Goal: Information Seeking & Learning: Learn about a topic

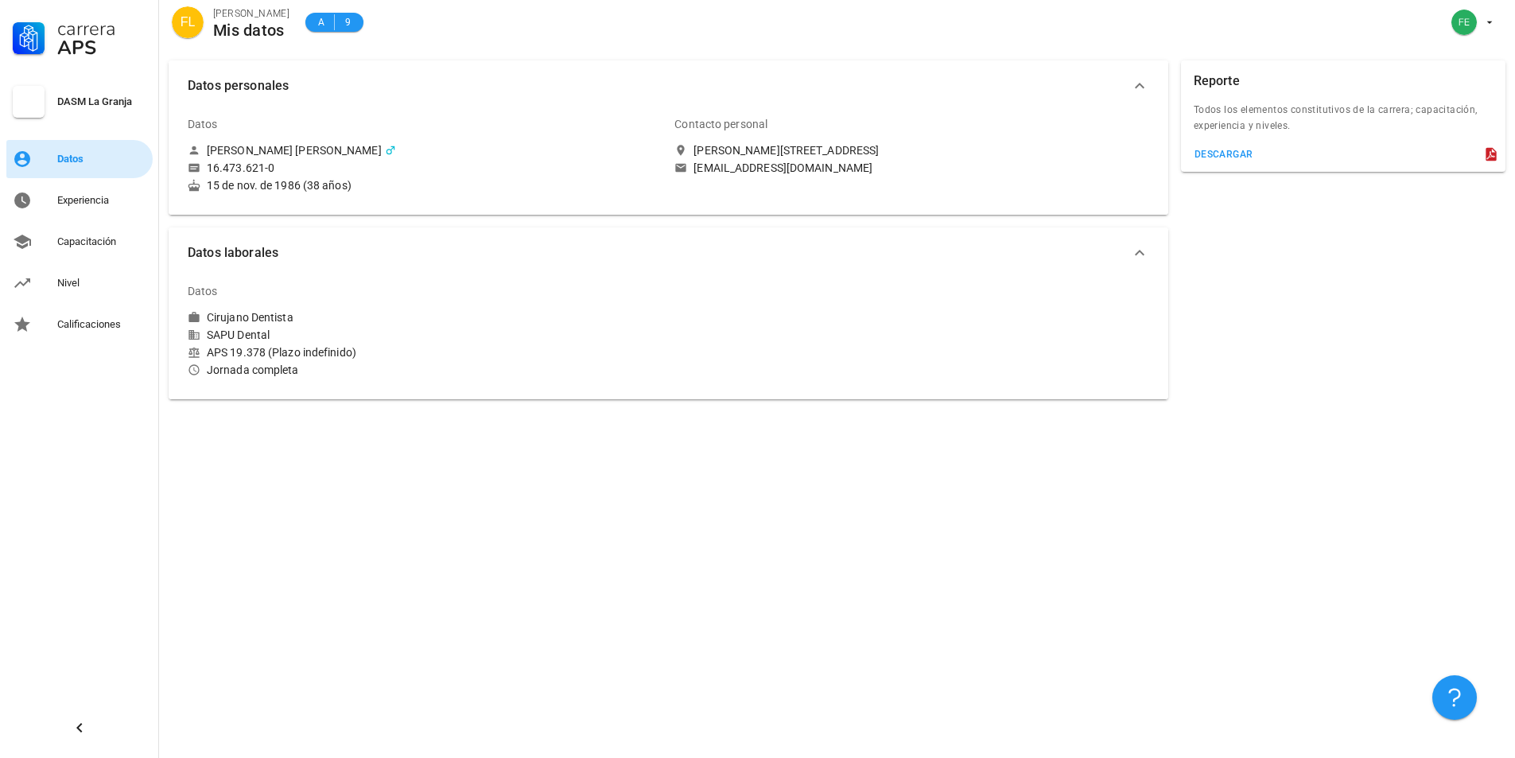
click at [77, 157] on div "Datos" at bounding box center [101, 159] width 89 height 13
click at [83, 204] on div "Experiencia" at bounding box center [101, 200] width 89 height 13
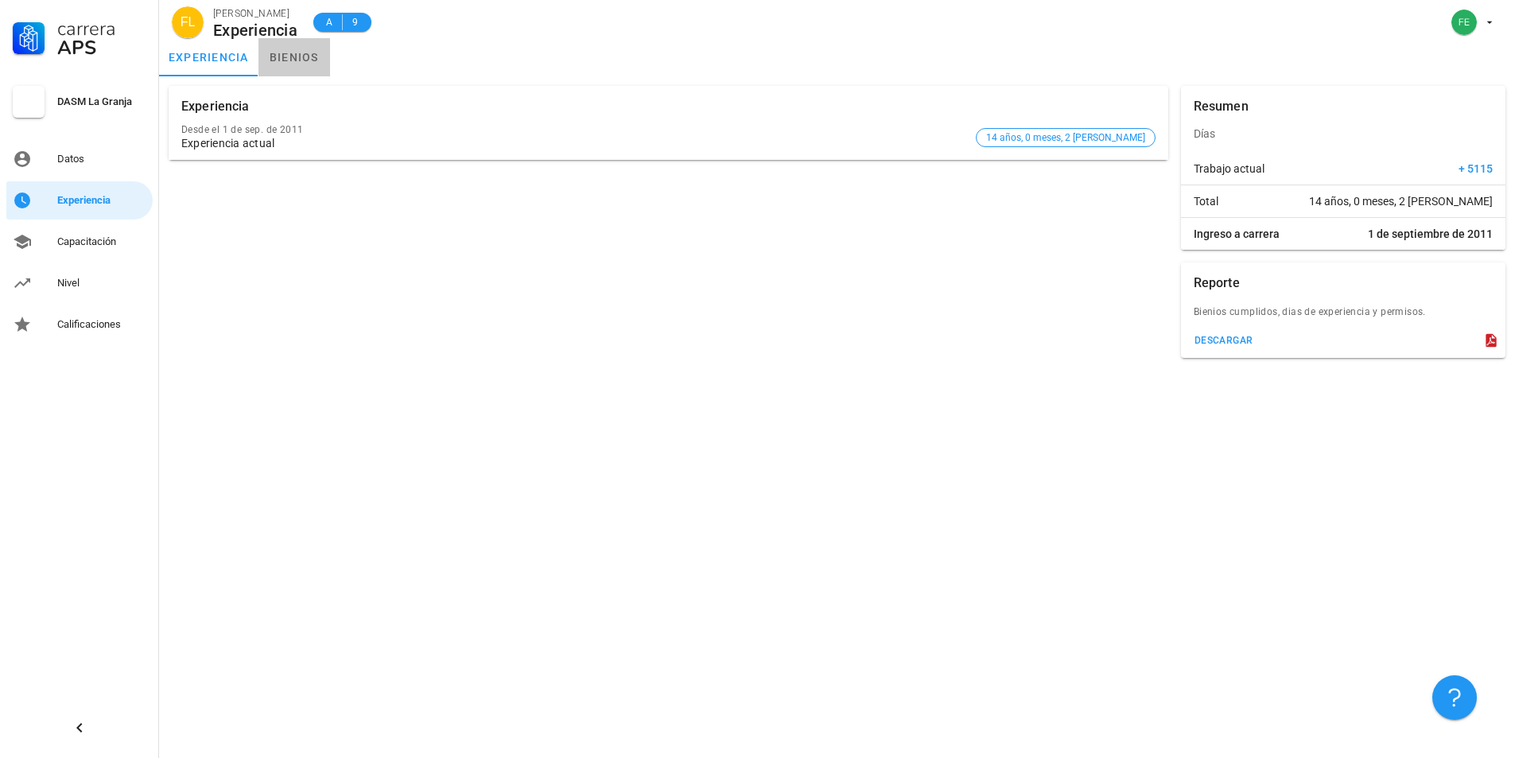
click at [294, 58] on link "bienios" at bounding box center [294, 57] width 72 height 38
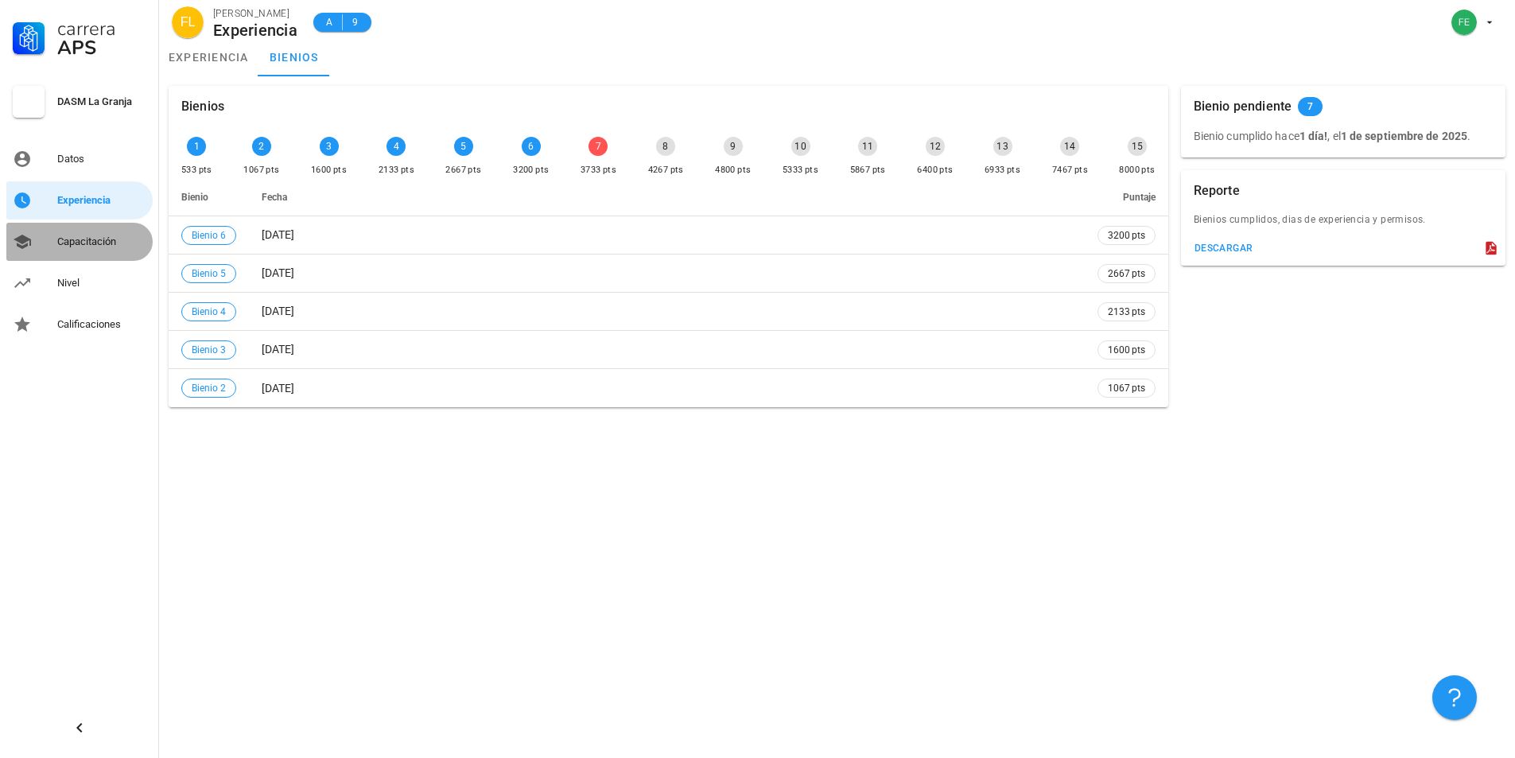
click at [77, 240] on div "Capacitación" at bounding box center [101, 241] width 89 height 13
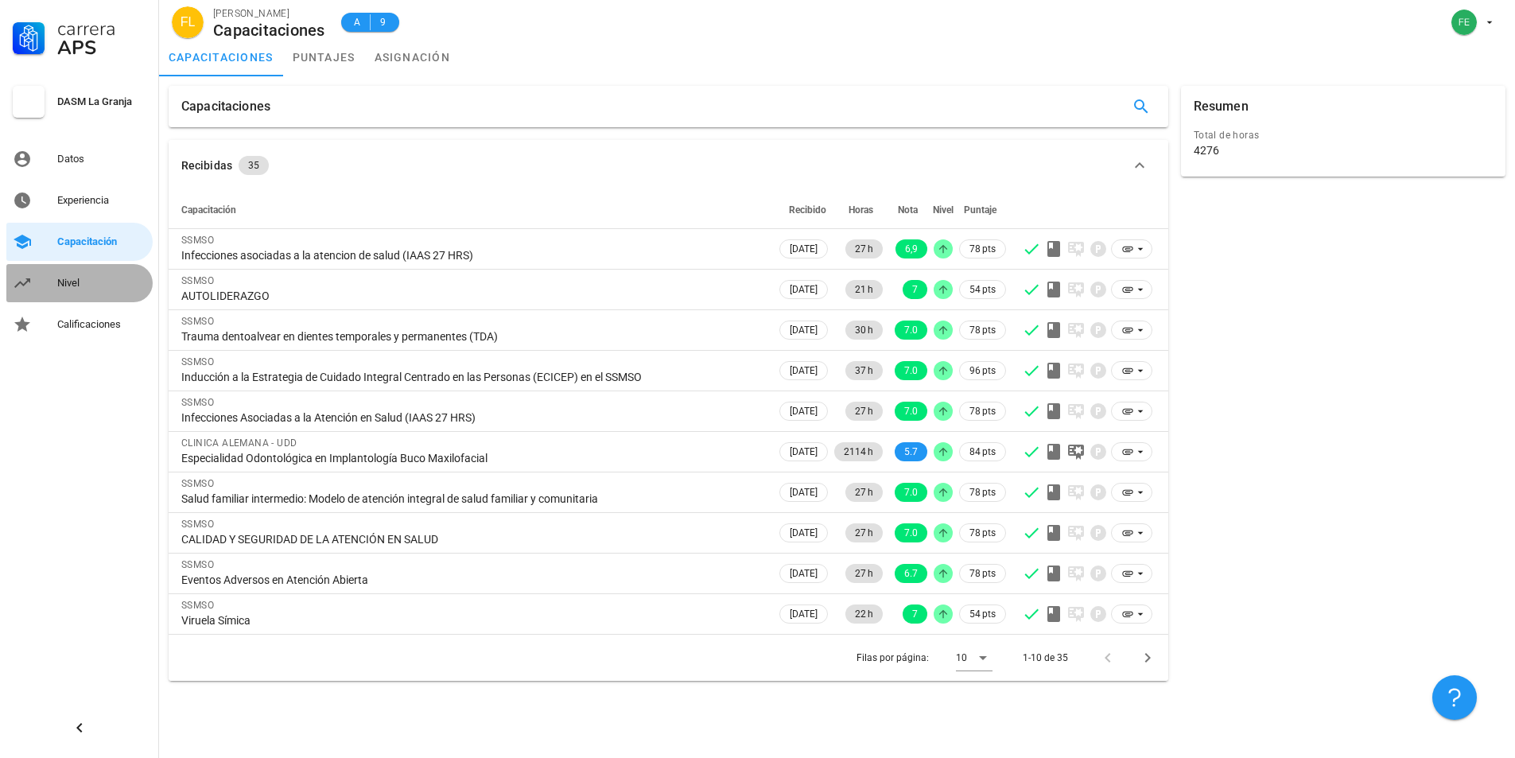
click at [87, 282] on div "Nivel" at bounding box center [101, 283] width 89 height 13
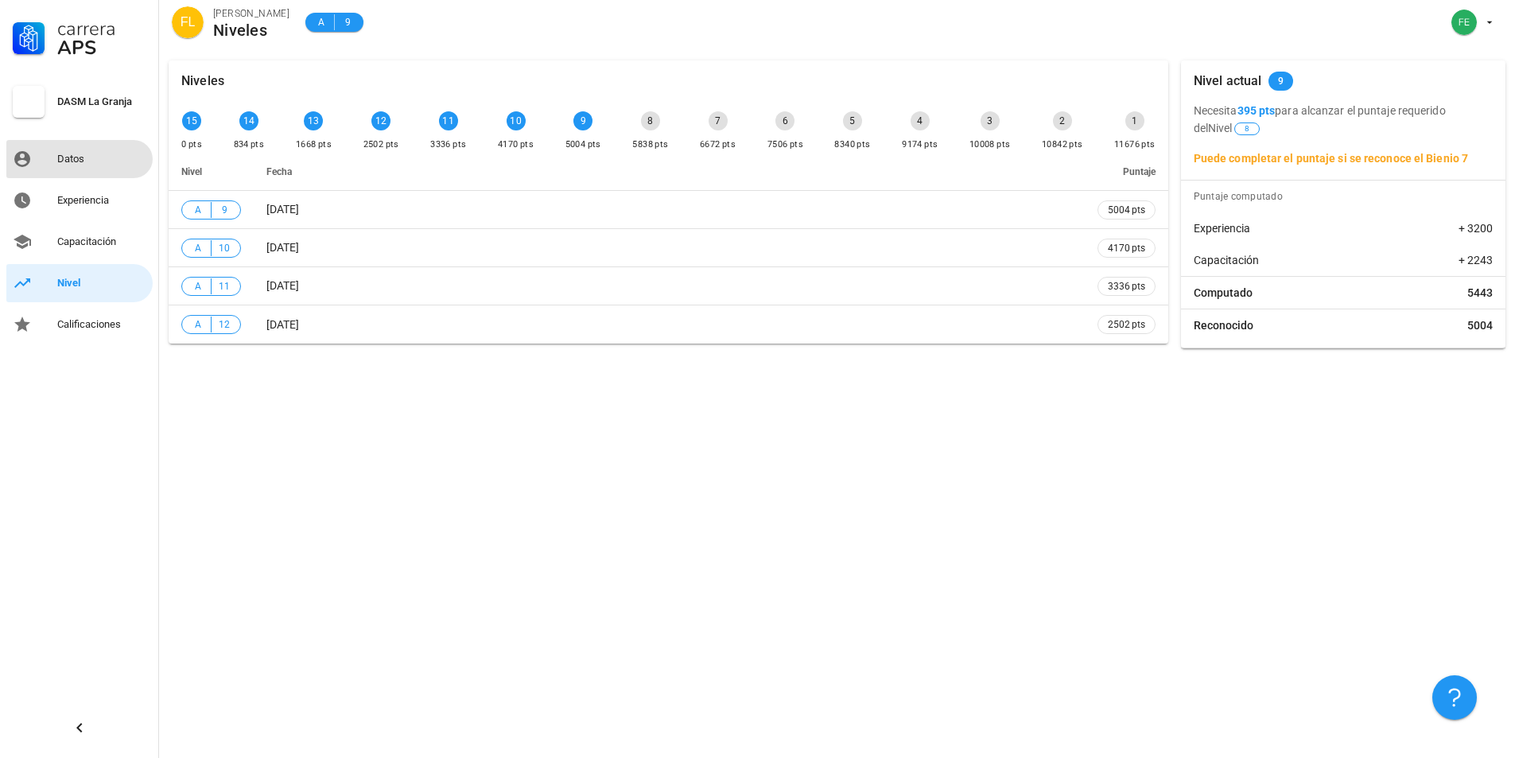
click at [64, 161] on div "Datos" at bounding box center [101, 159] width 89 height 13
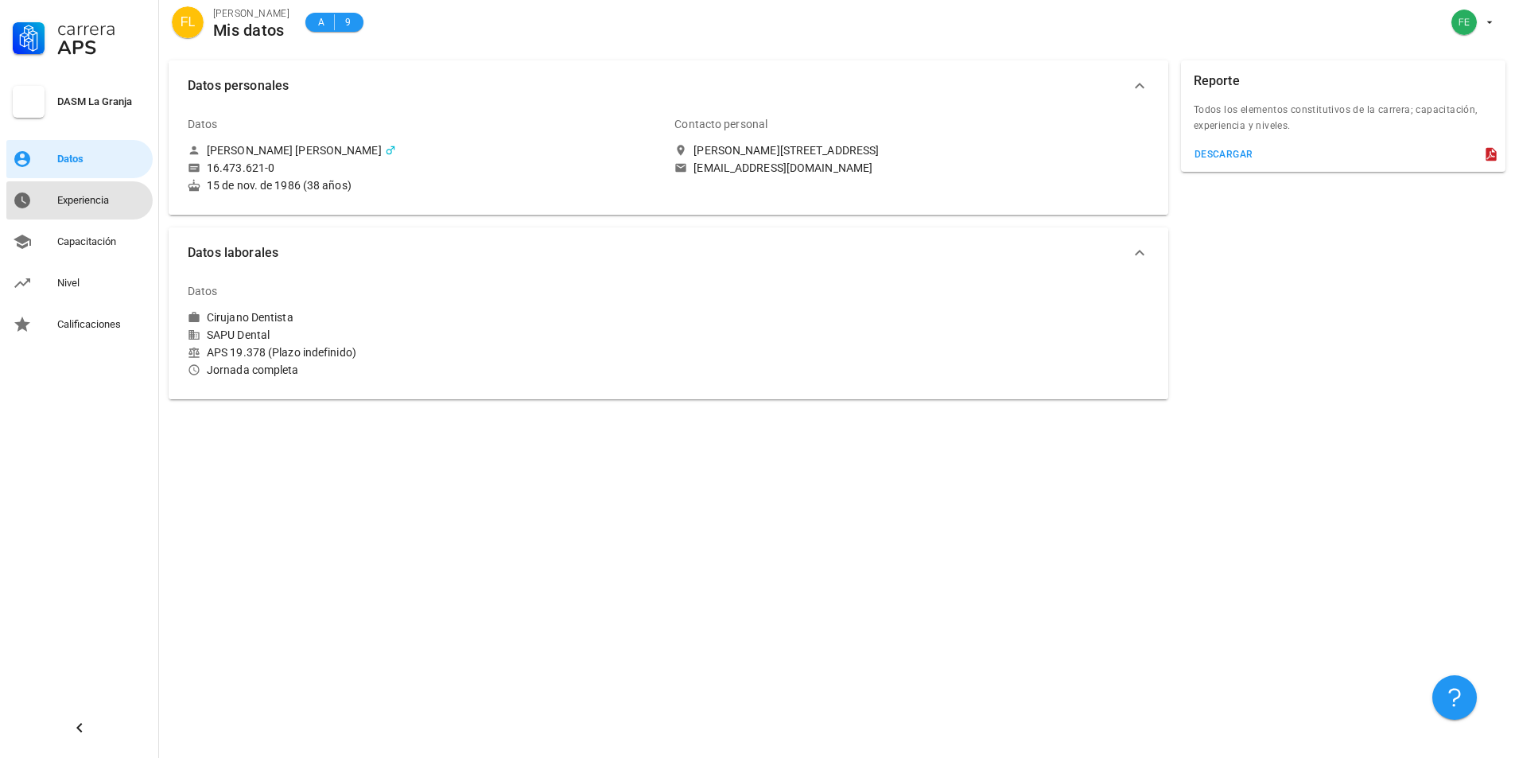
click at [78, 204] on div "Experiencia" at bounding box center [101, 200] width 89 height 13
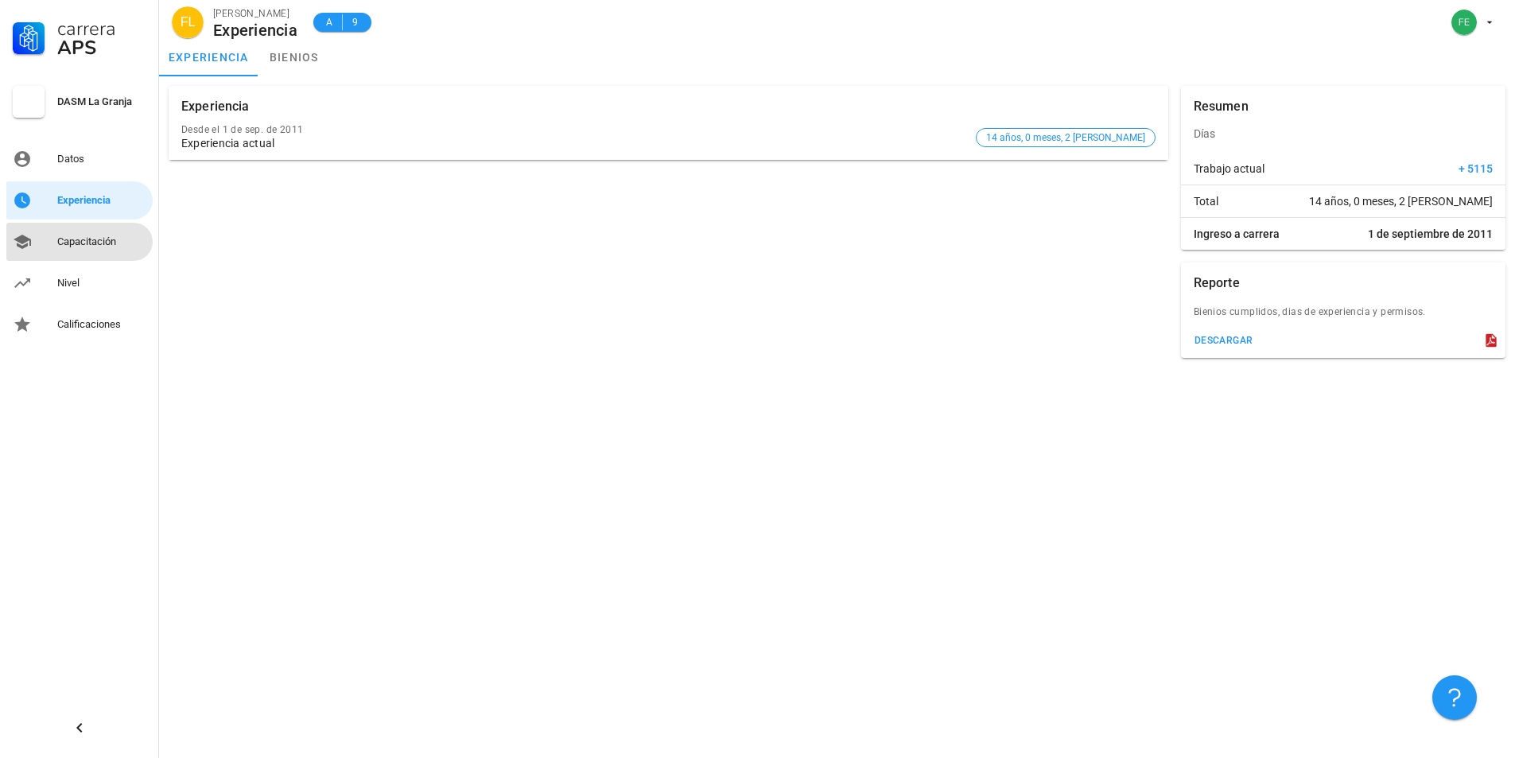
click at [83, 239] on div "Capacitación" at bounding box center [101, 241] width 89 height 13
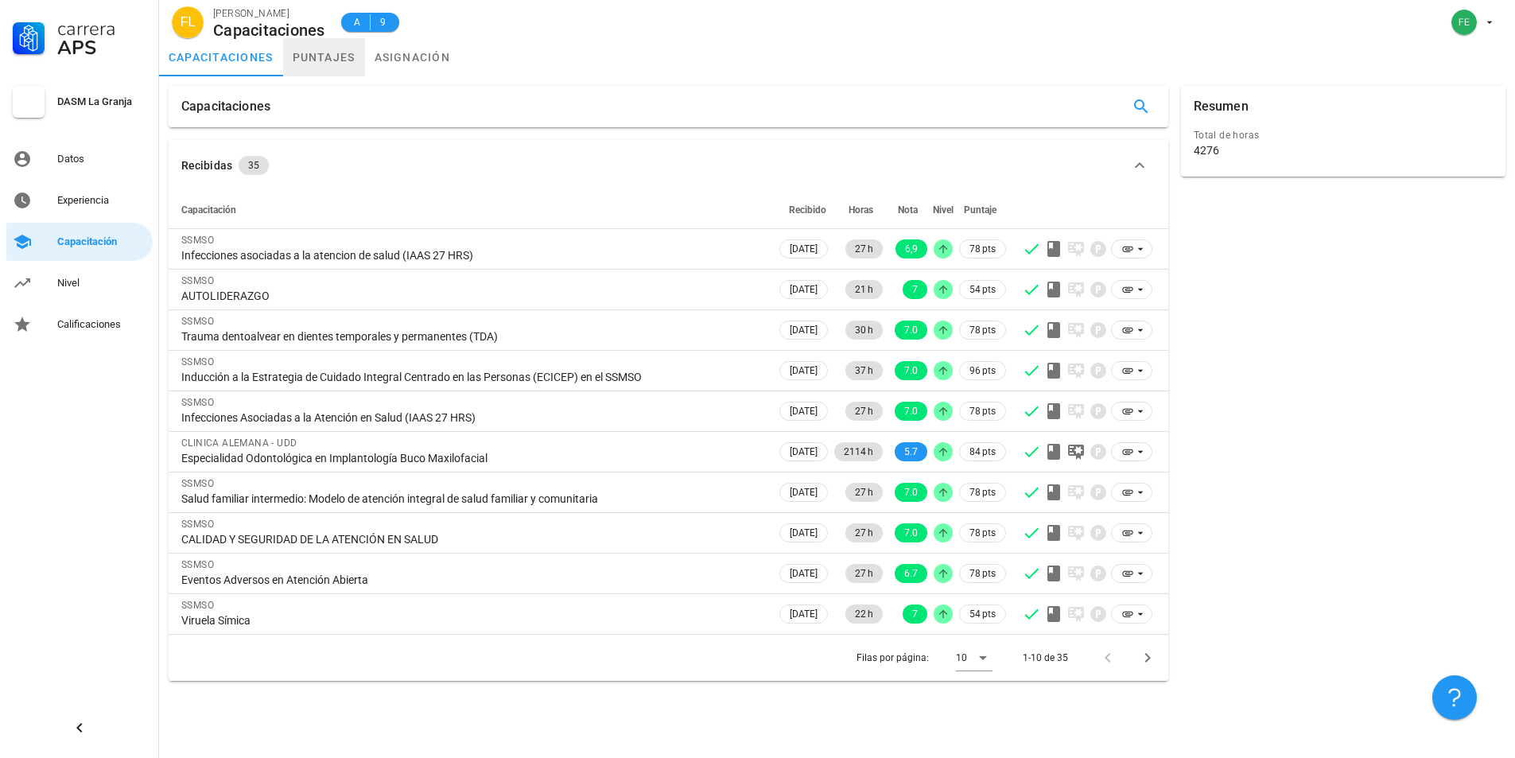
click at [335, 61] on link "puntajes" at bounding box center [324, 57] width 82 height 38
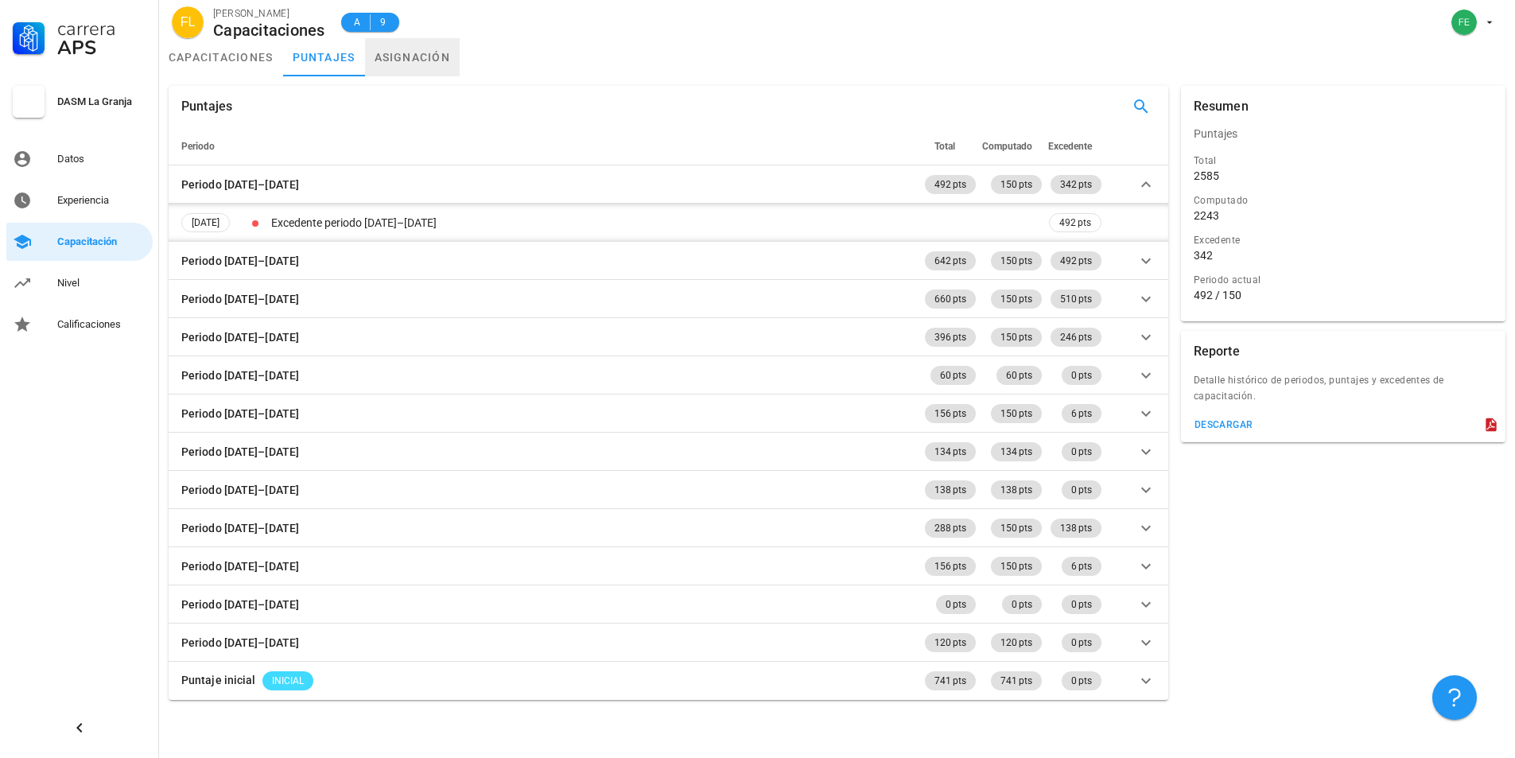
click at [425, 60] on link "asignación" at bounding box center [412, 57] width 95 height 38
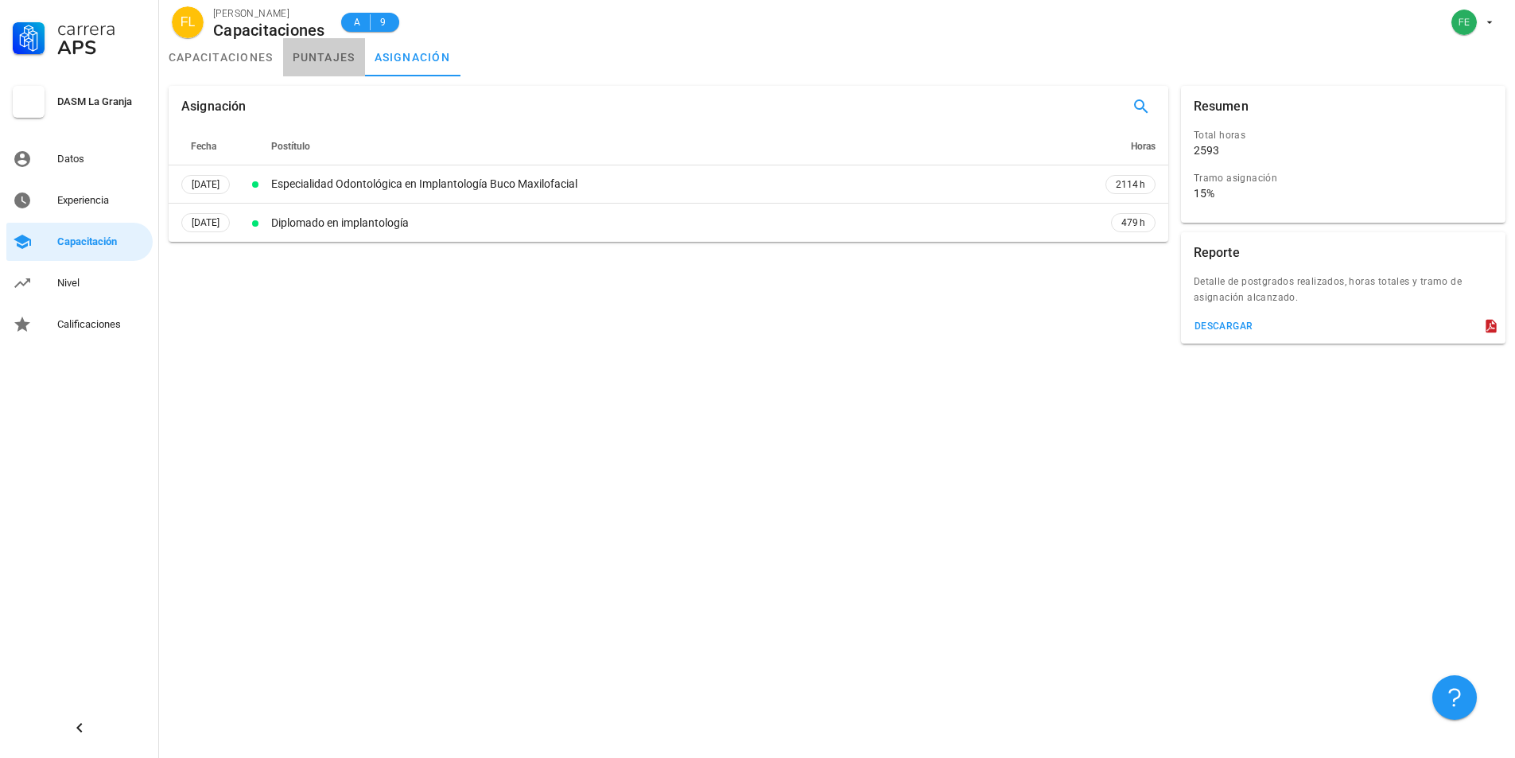
drag, startPoint x: 323, startPoint y: 58, endPoint x: 318, endPoint y: 51, distance: 8.6
click at [323, 56] on link "puntajes" at bounding box center [324, 57] width 82 height 38
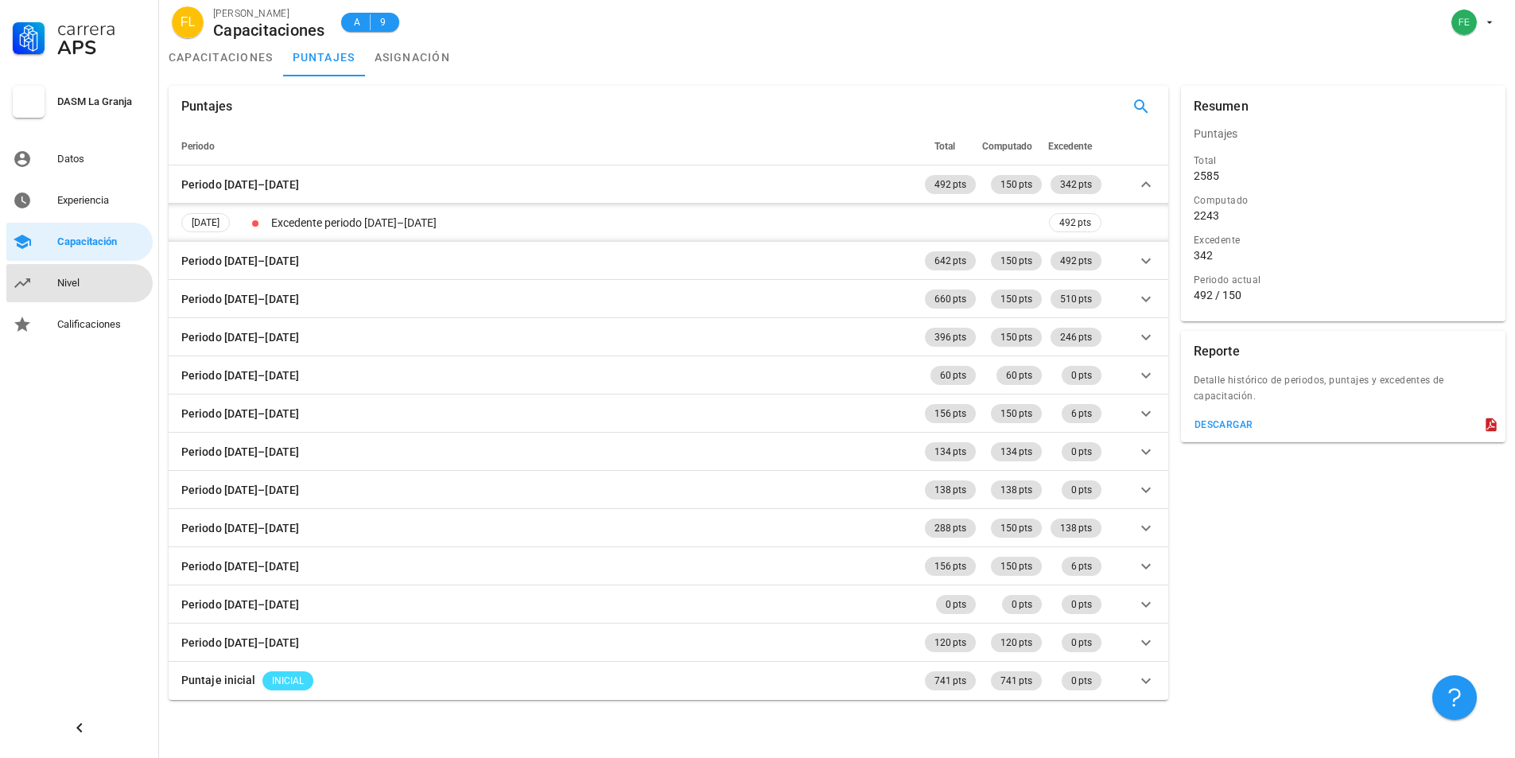
click at [115, 289] on div "Nivel" at bounding box center [101, 283] width 89 height 13
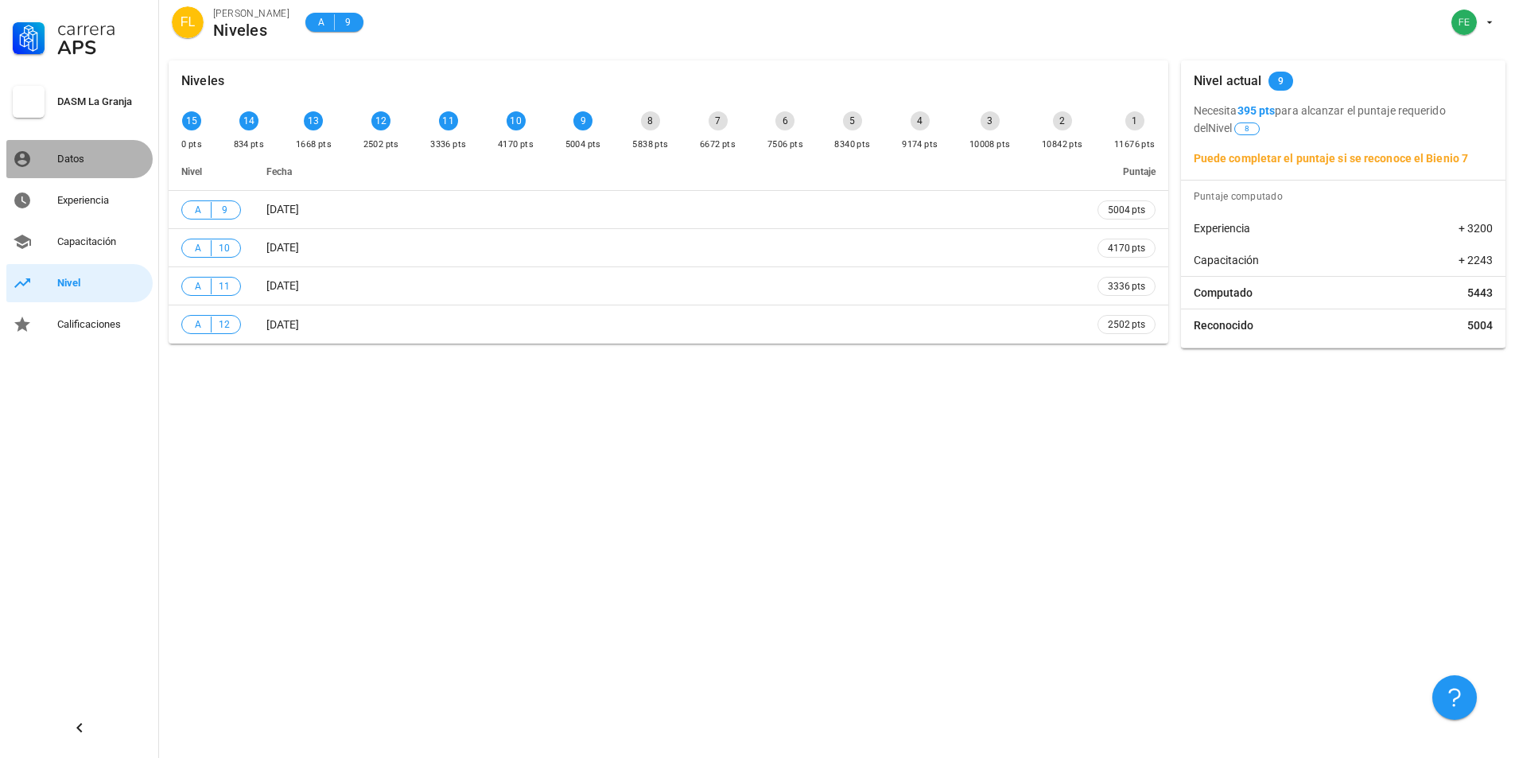
click at [75, 157] on div "Datos" at bounding box center [101, 159] width 89 height 13
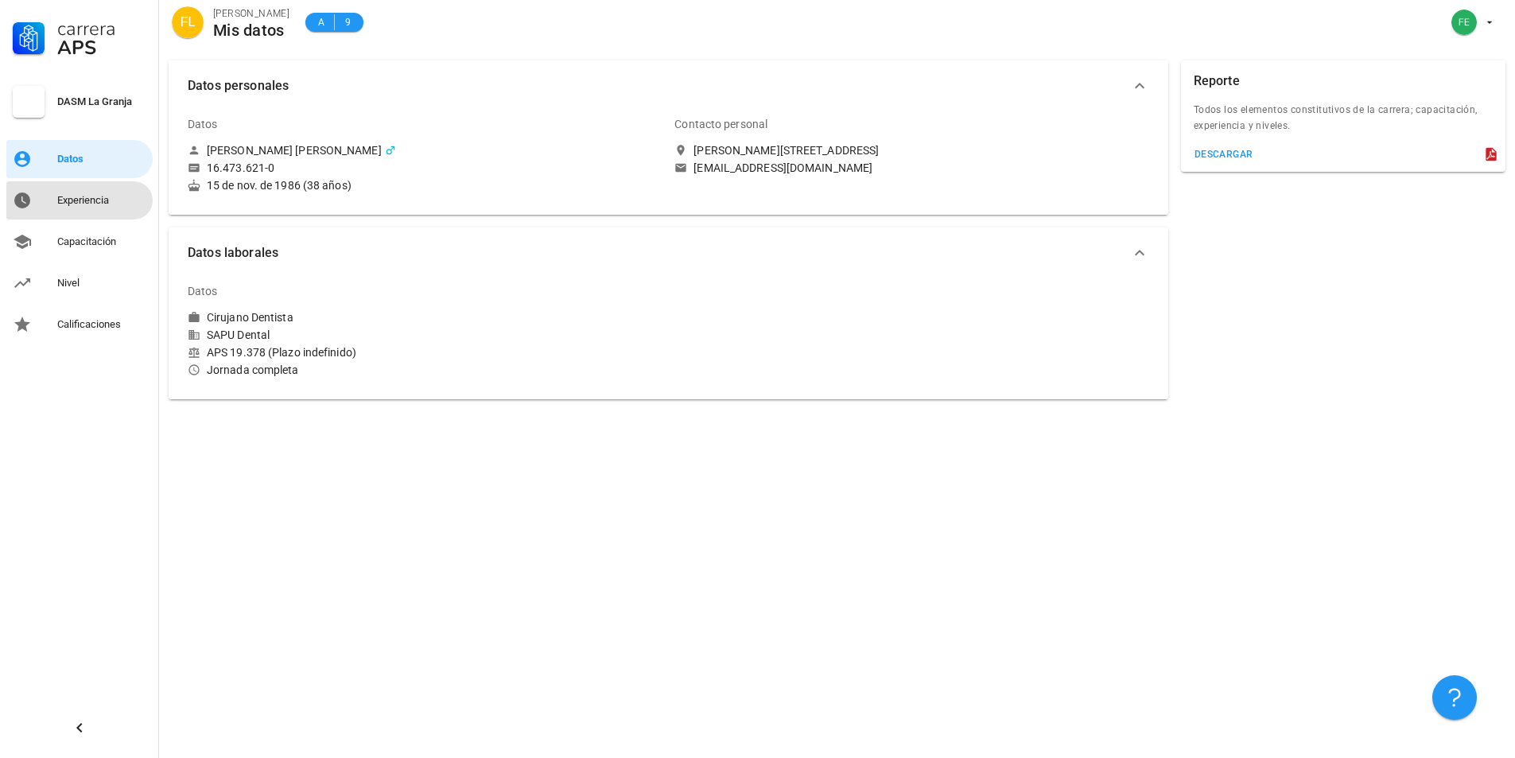
click at [73, 190] on div "Experiencia" at bounding box center [101, 200] width 89 height 25
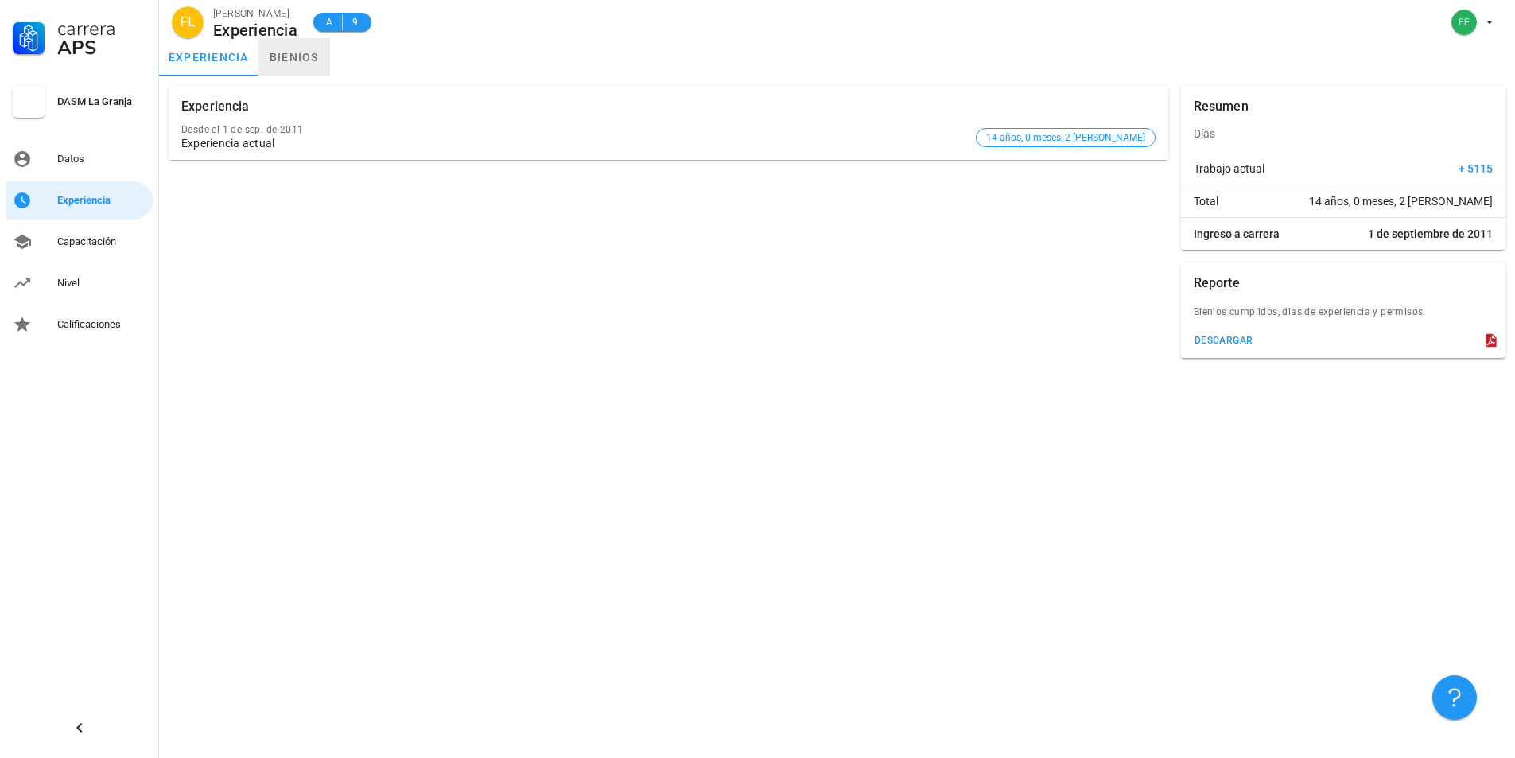
click at [283, 62] on link "bienios" at bounding box center [294, 57] width 72 height 38
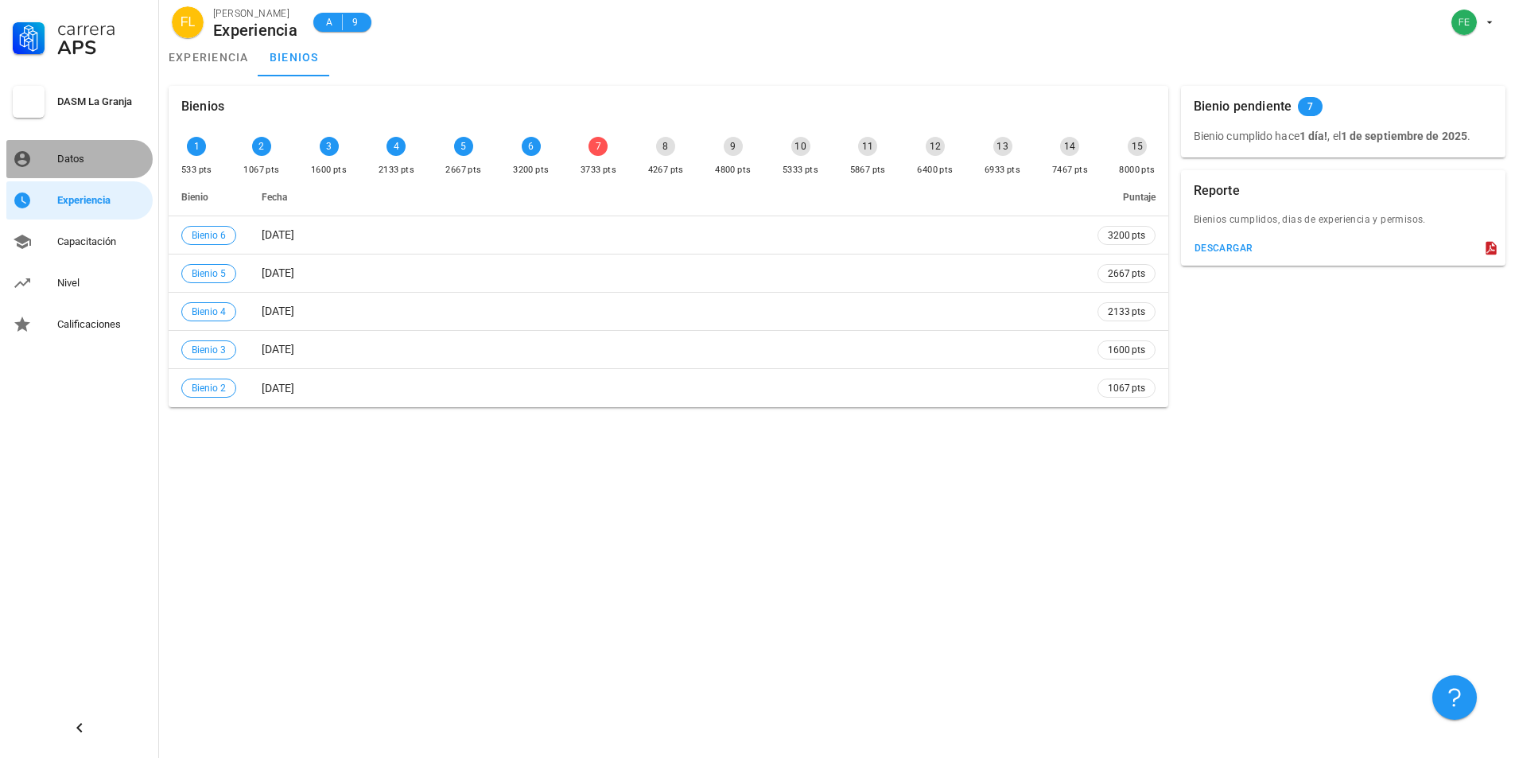
click at [42, 147] on link "Datos" at bounding box center [79, 159] width 146 height 38
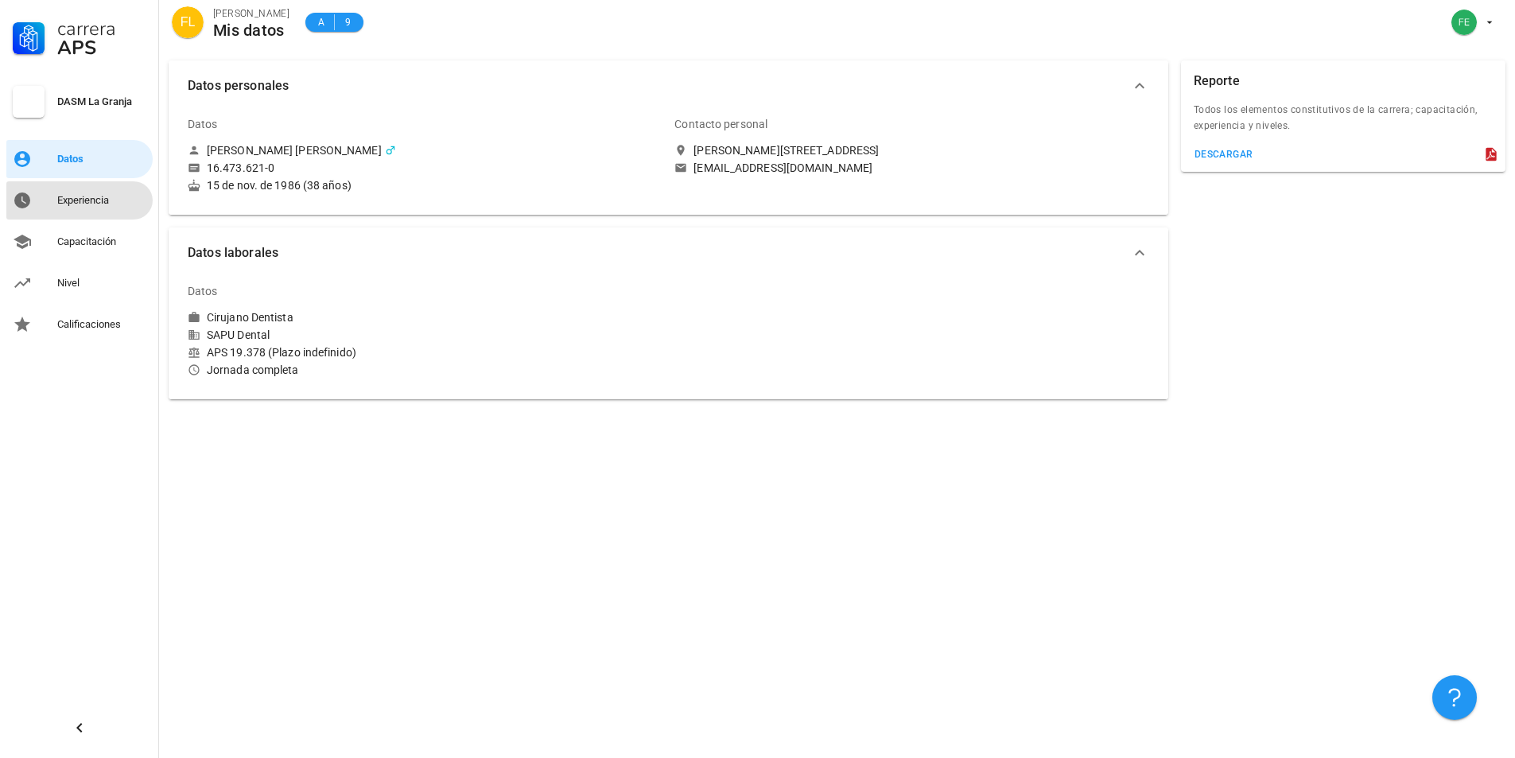
click at [103, 205] on div "Experiencia" at bounding box center [101, 200] width 89 height 13
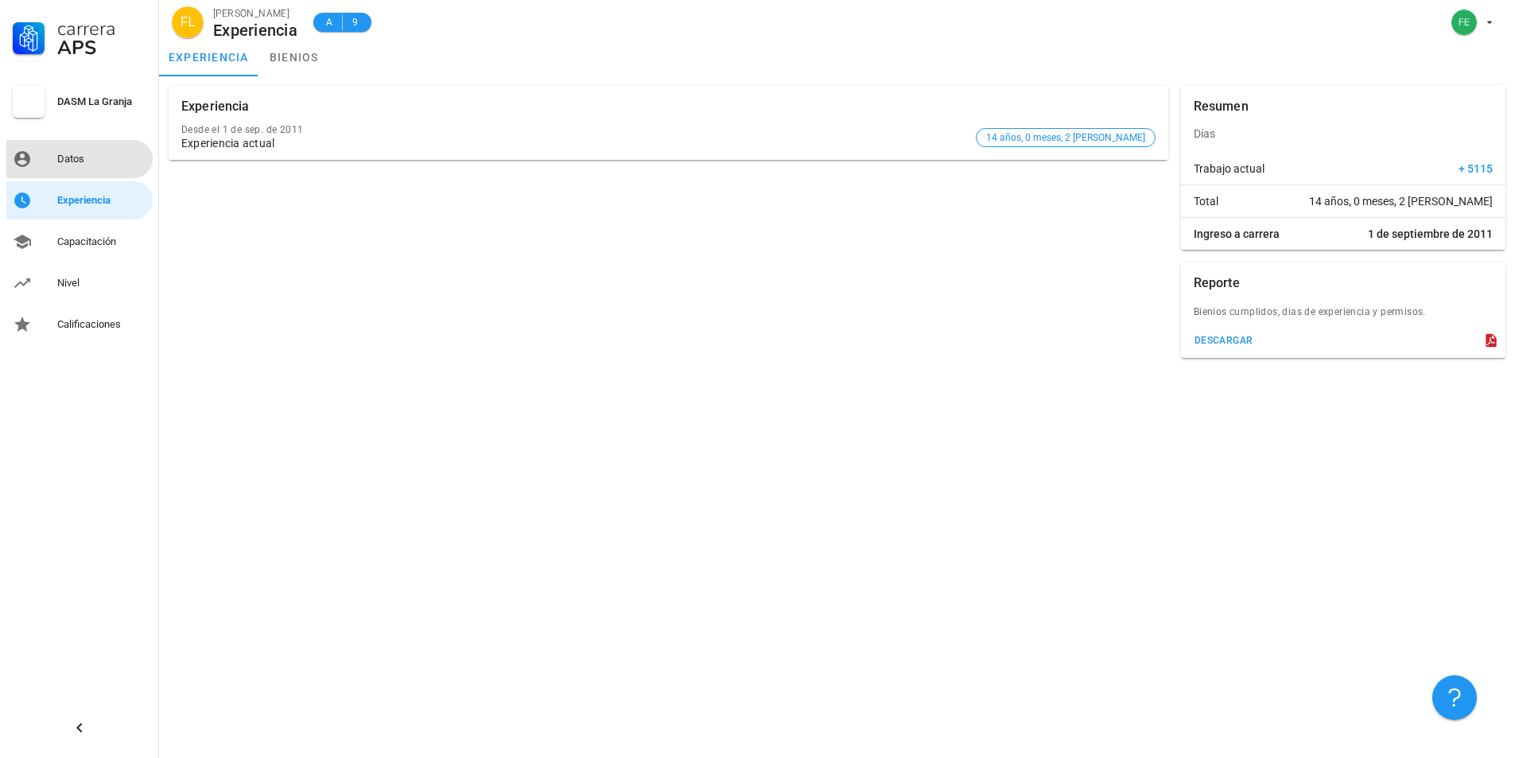
click at [87, 153] on div "Datos" at bounding box center [101, 159] width 89 height 13
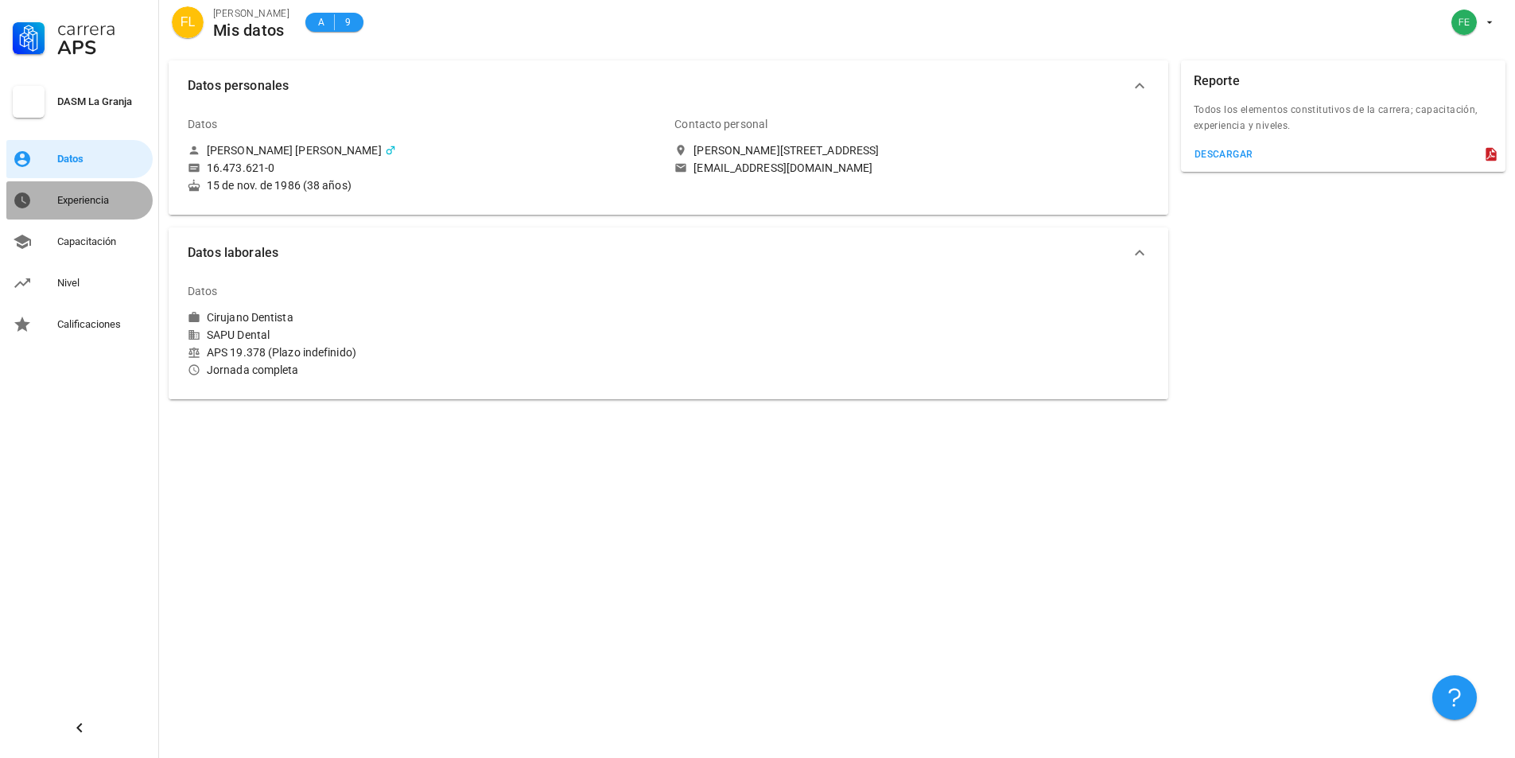
click at [120, 203] on div "Experiencia" at bounding box center [101, 200] width 89 height 13
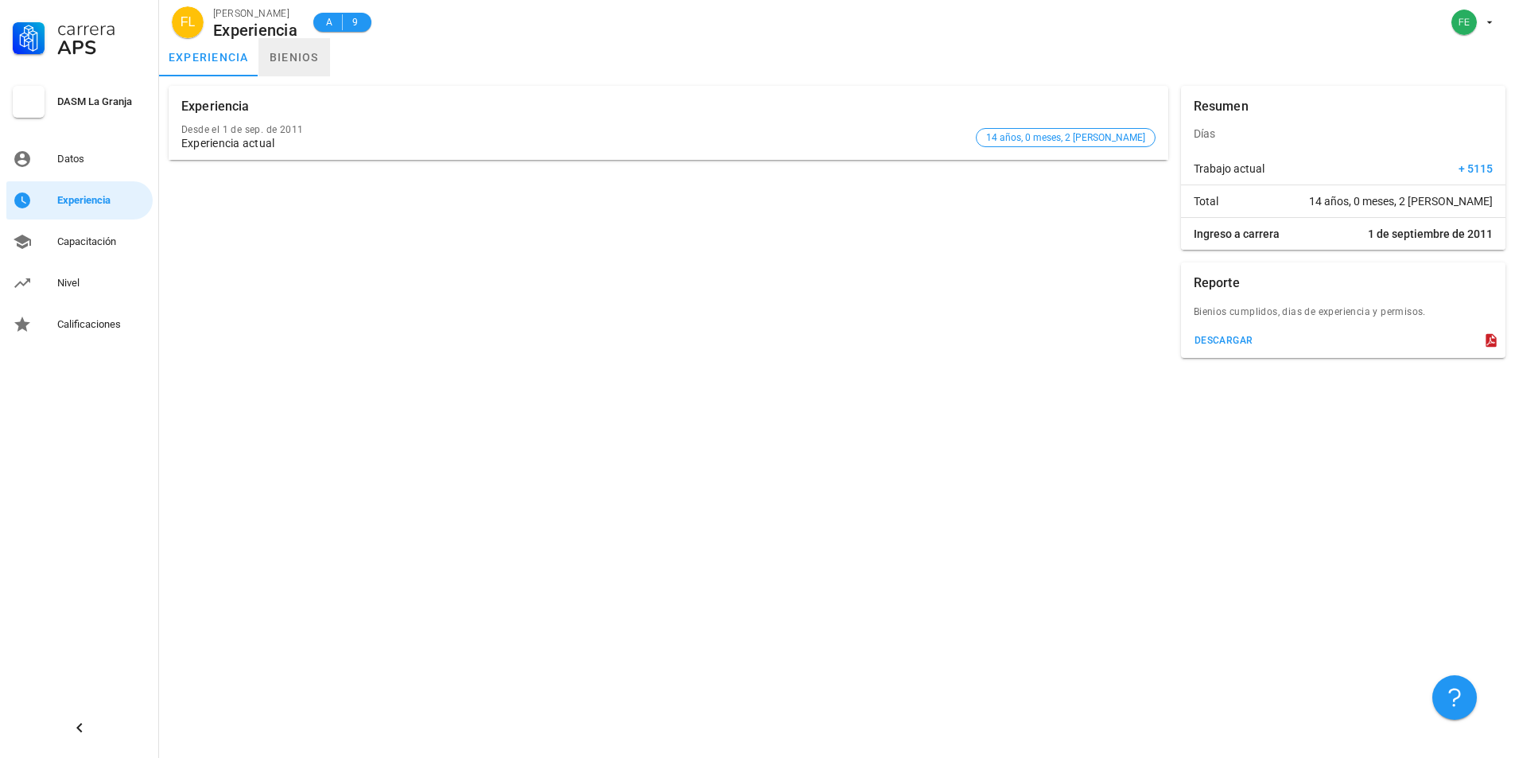
click at [294, 43] on link "bienios" at bounding box center [294, 57] width 72 height 38
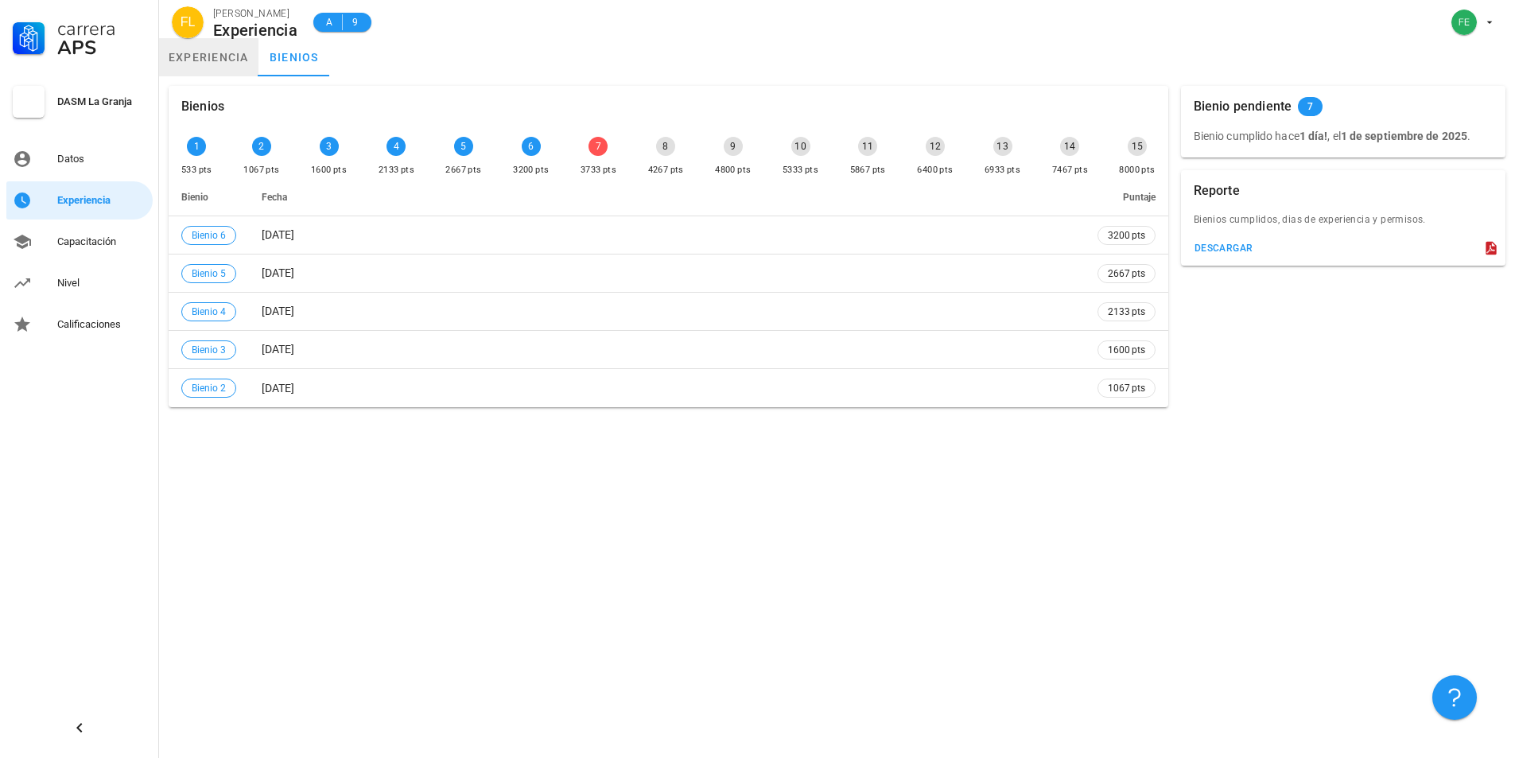
click at [216, 63] on link "experiencia" at bounding box center [208, 57] width 99 height 38
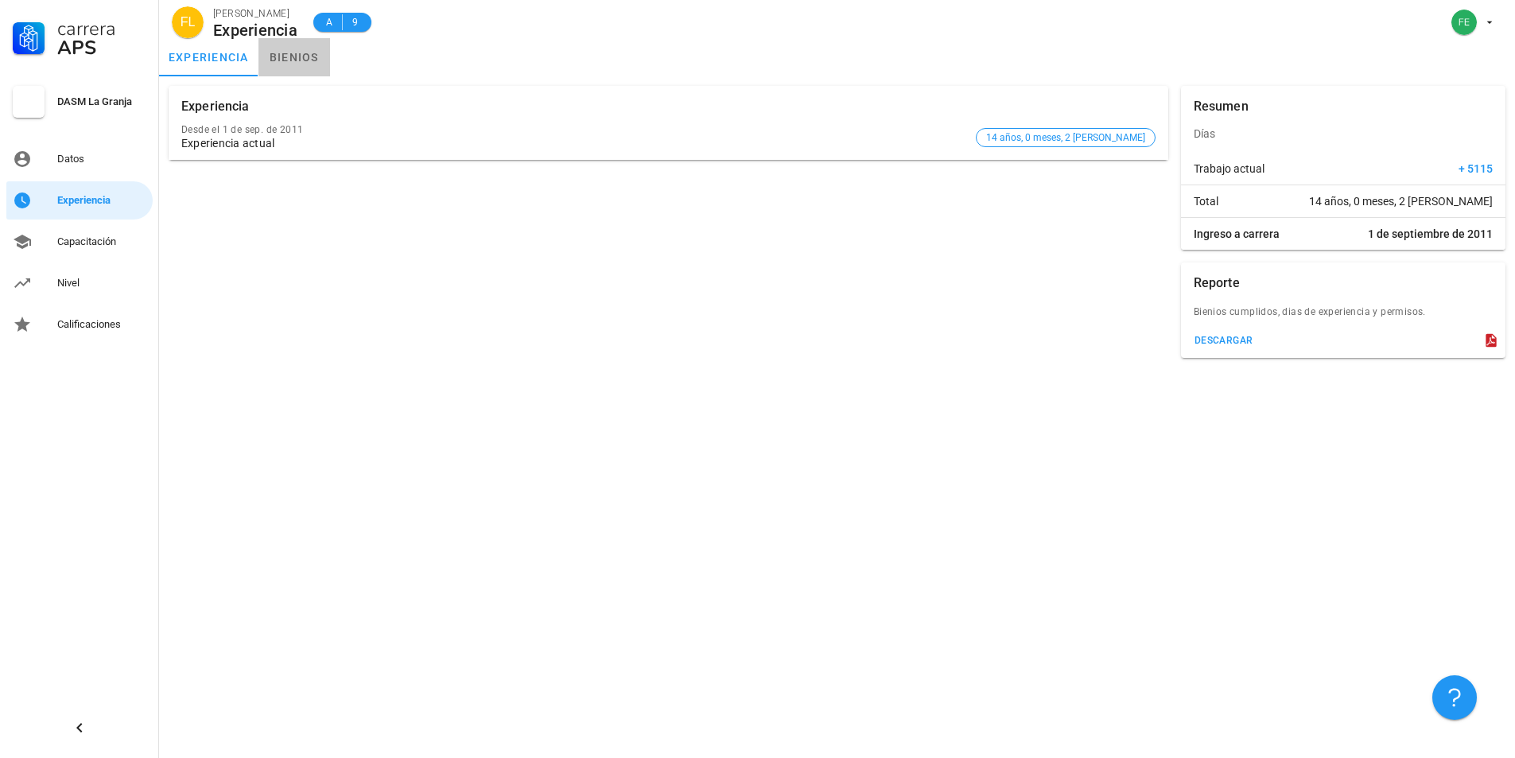
click at [283, 55] on link "bienios" at bounding box center [294, 57] width 72 height 38
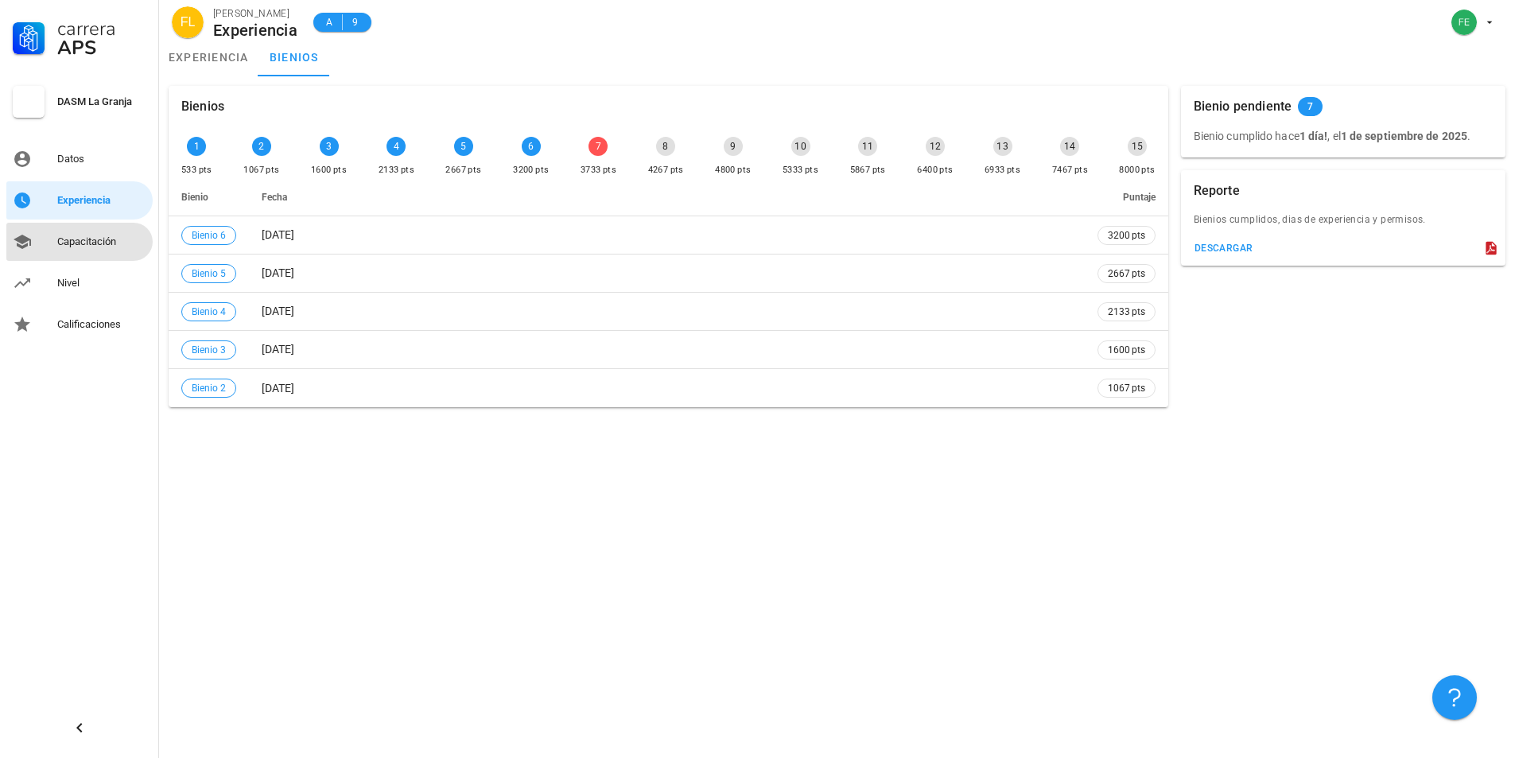
click at [76, 240] on div "Capacitación" at bounding box center [101, 241] width 89 height 13
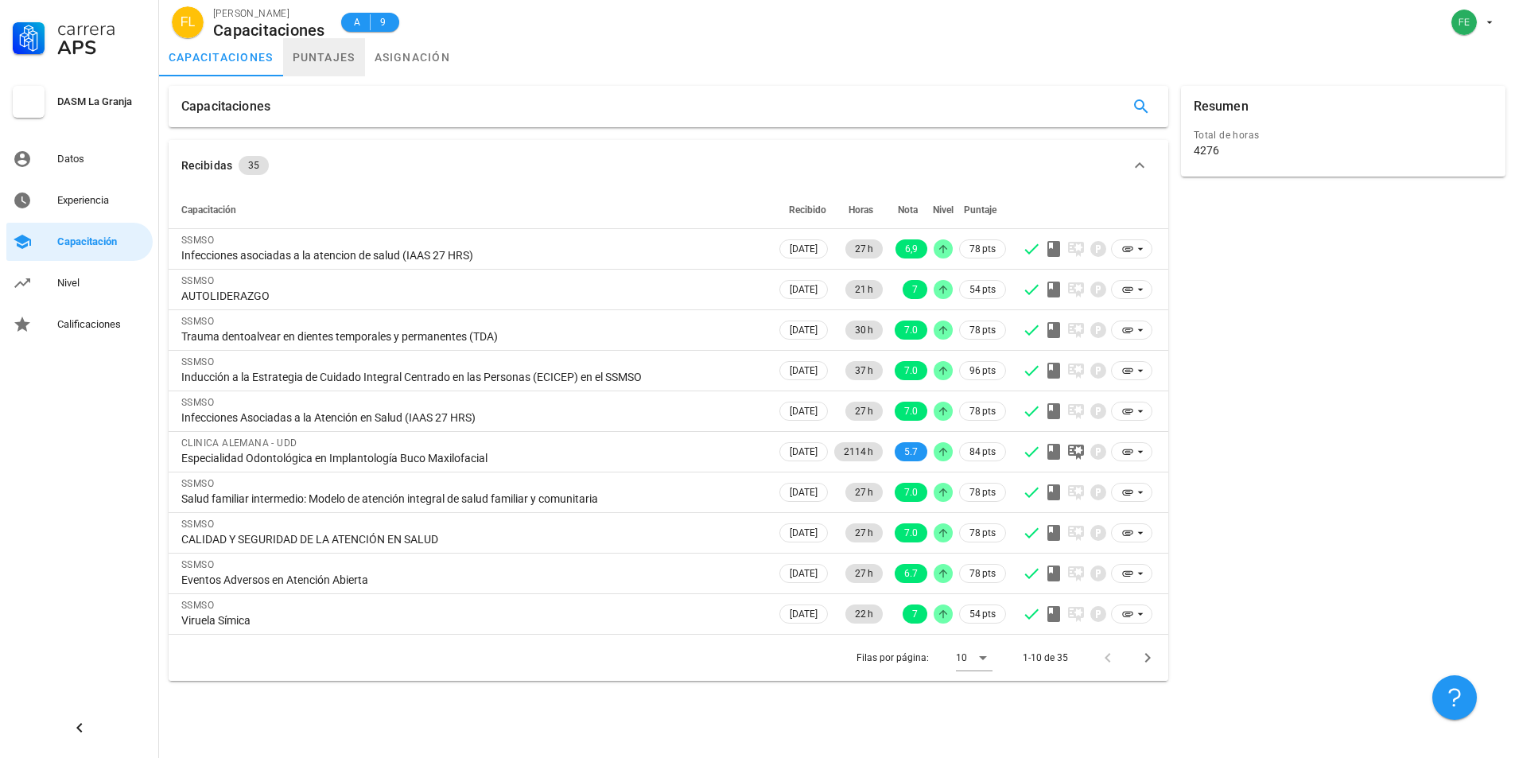
click at [329, 41] on link "puntajes" at bounding box center [324, 57] width 82 height 38
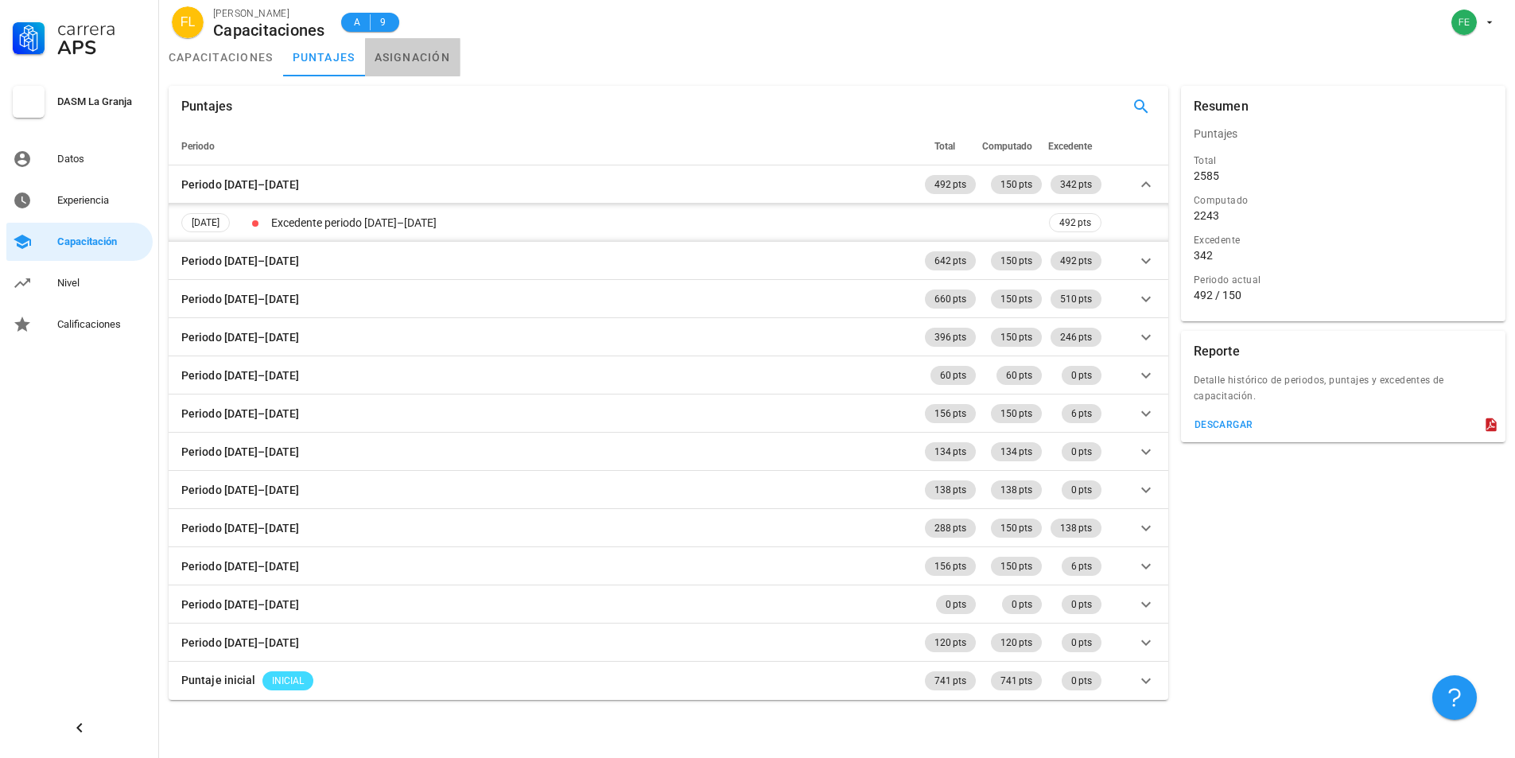
click at [402, 45] on link "asignación" at bounding box center [412, 57] width 95 height 38
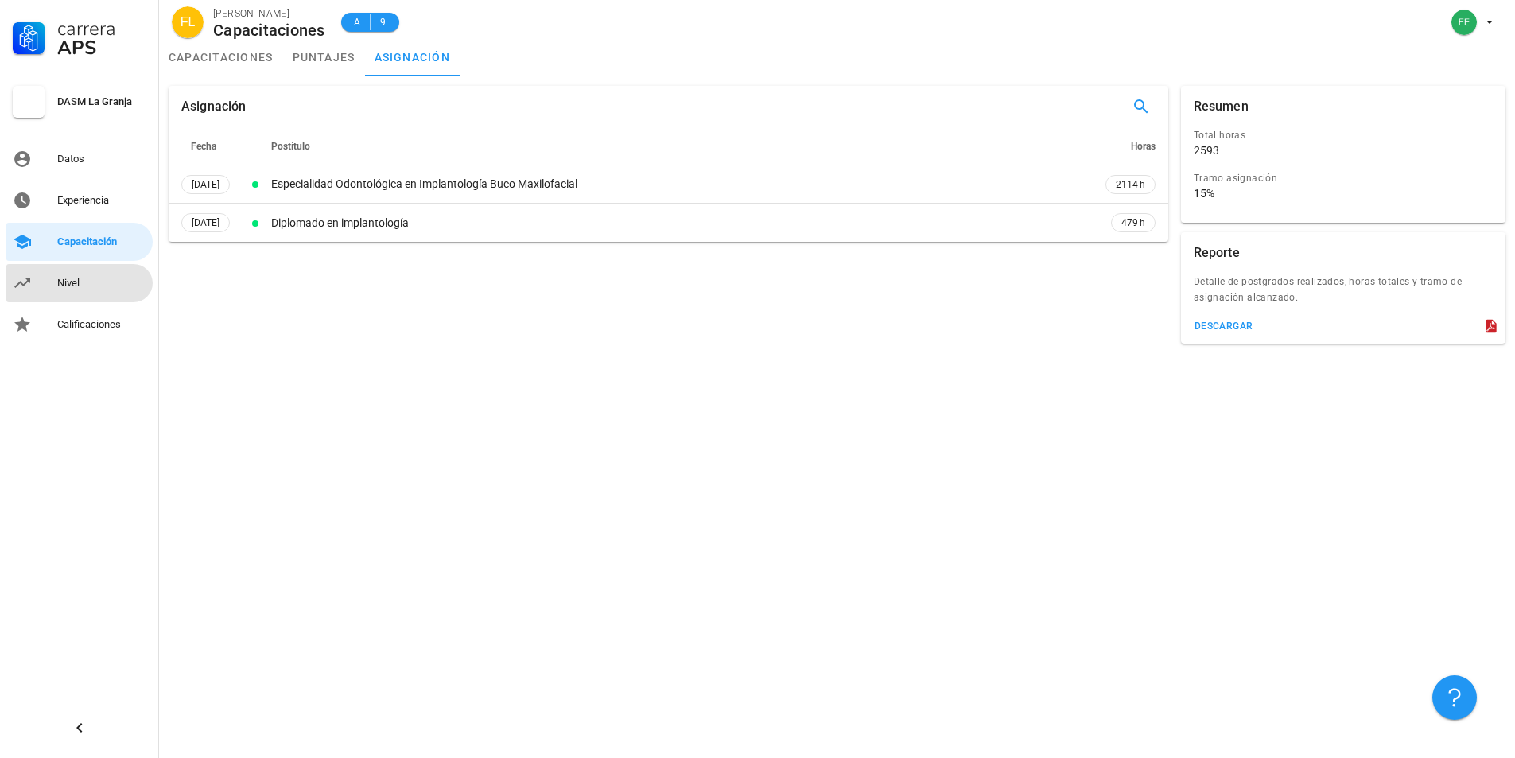
click at [79, 283] on div "Nivel" at bounding box center [101, 283] width 89 height 13
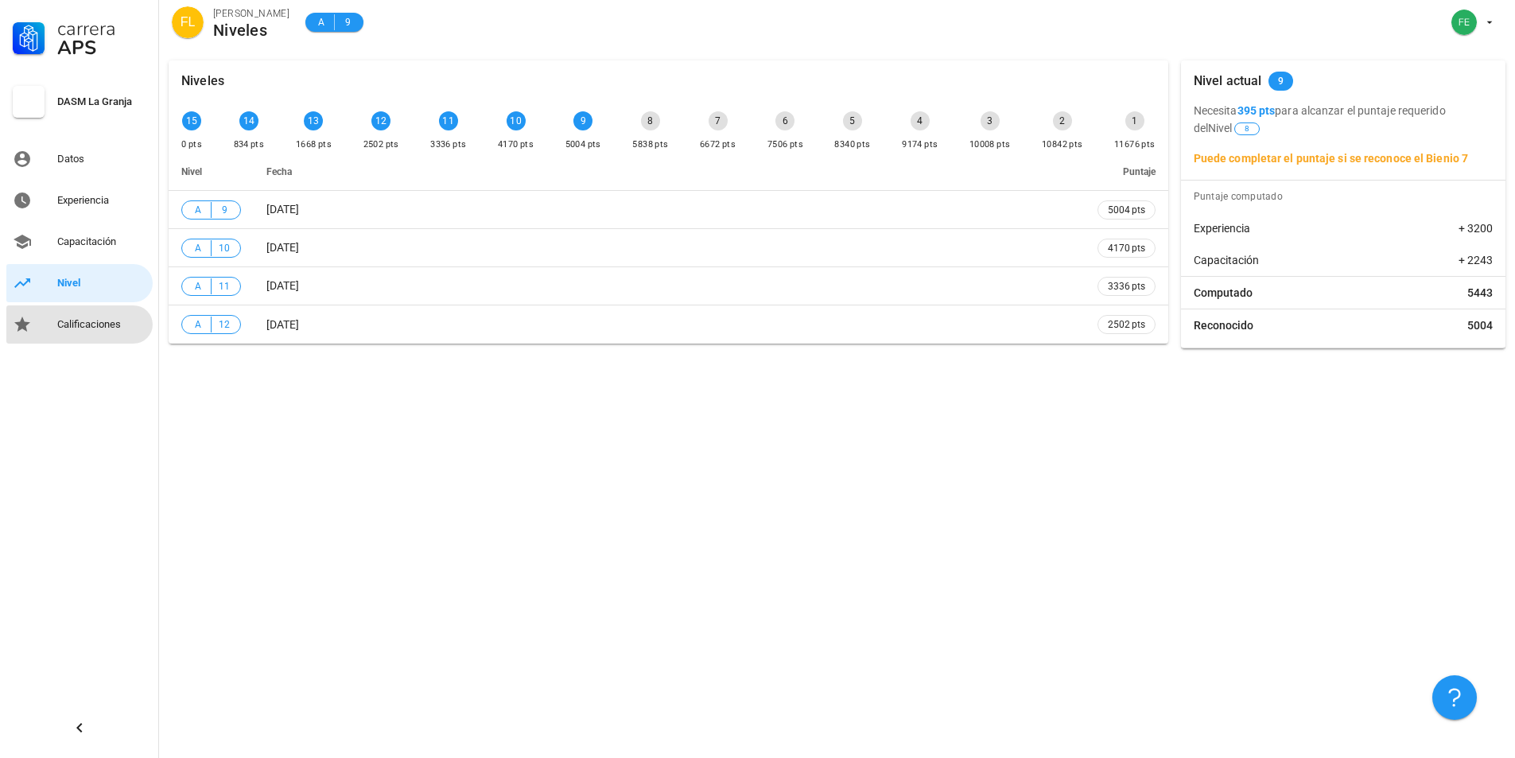
click at [97, 325] on div "Calificaciones" at bounding box center [101, 324] width 89 height 13
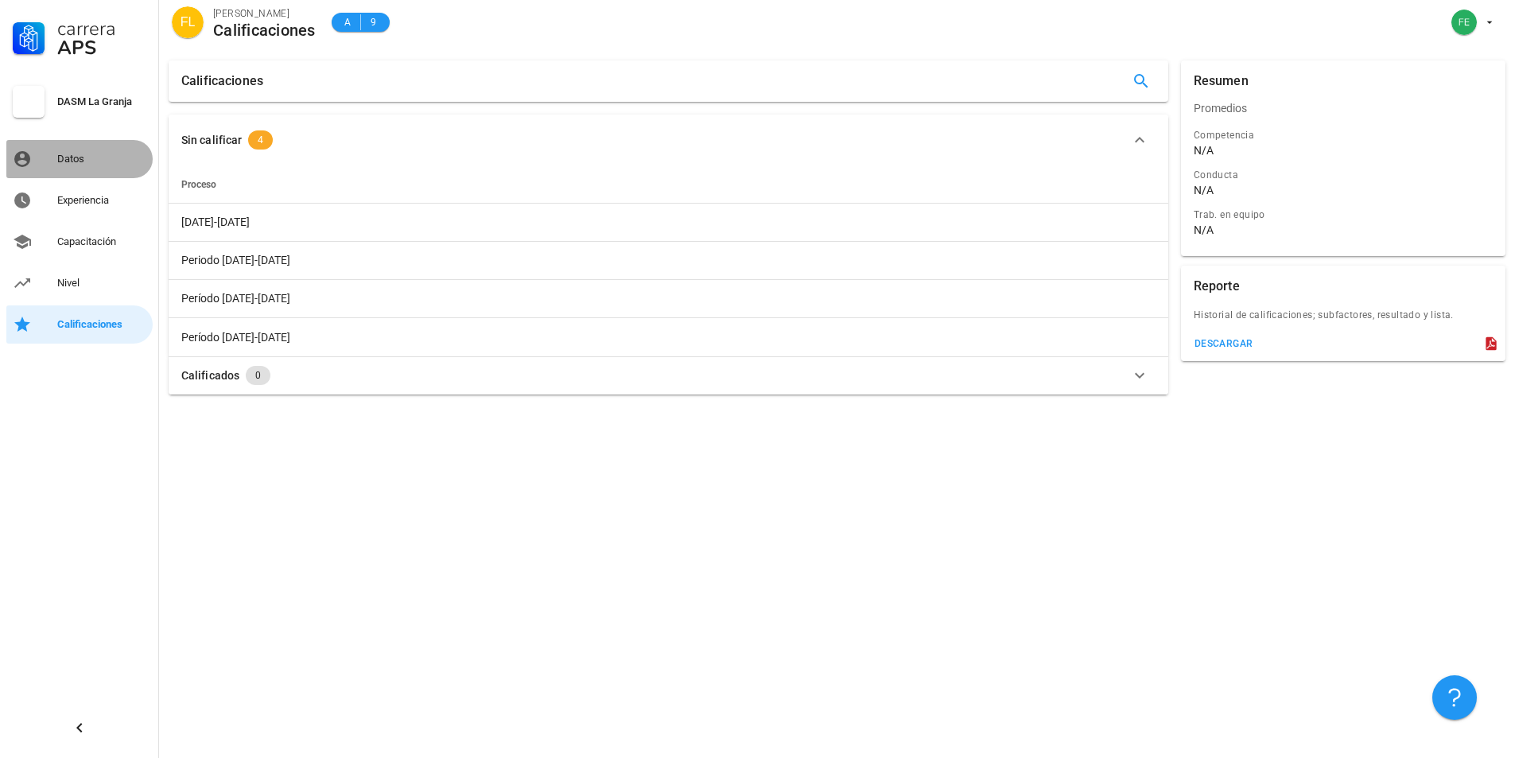
click at [76, 154] on div "Datos" at bounding box center [101, 159] width 89 height 13
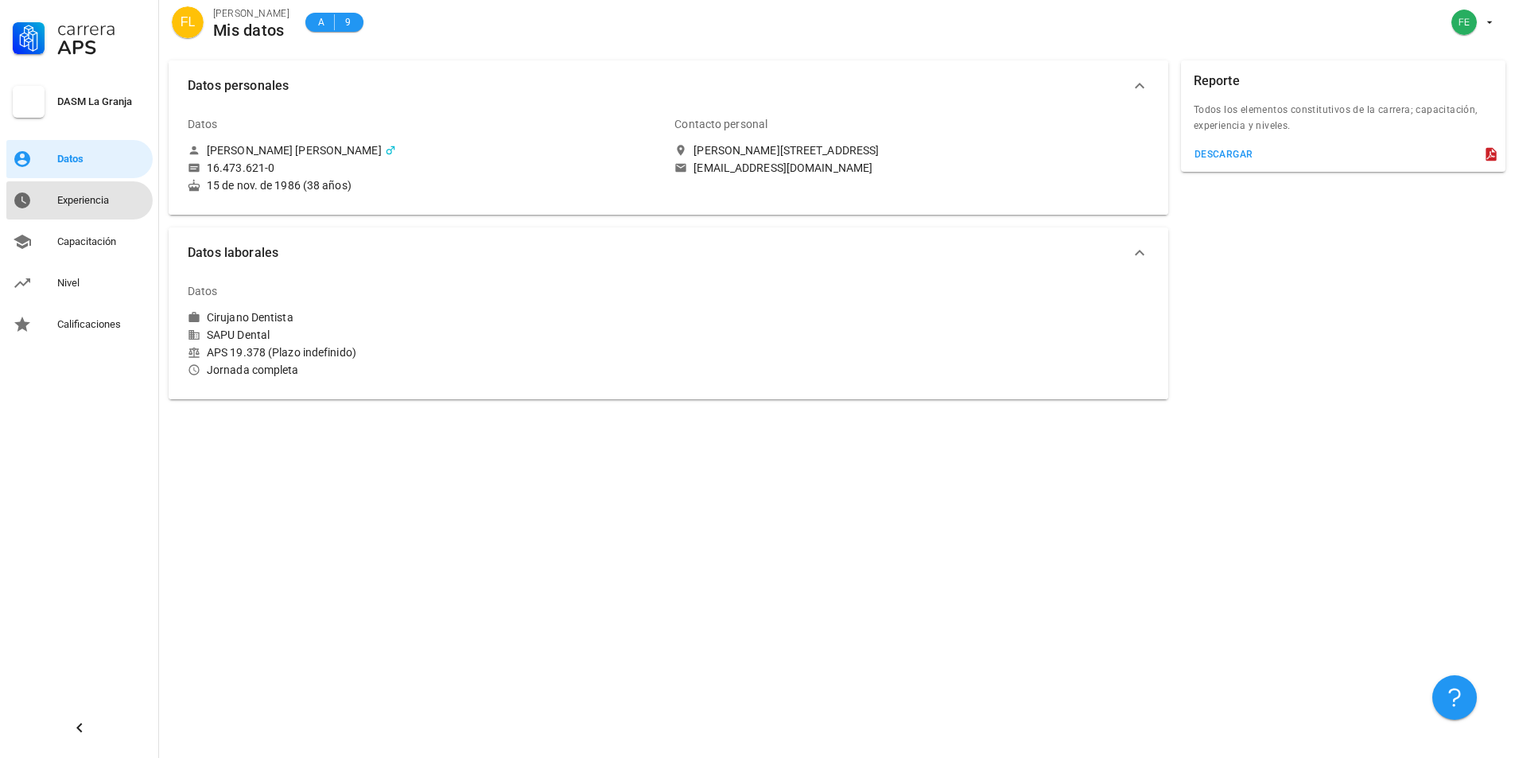
click at [66, 198] on div "Experiencia" at bounding box center [101, 200] width 89 height 13
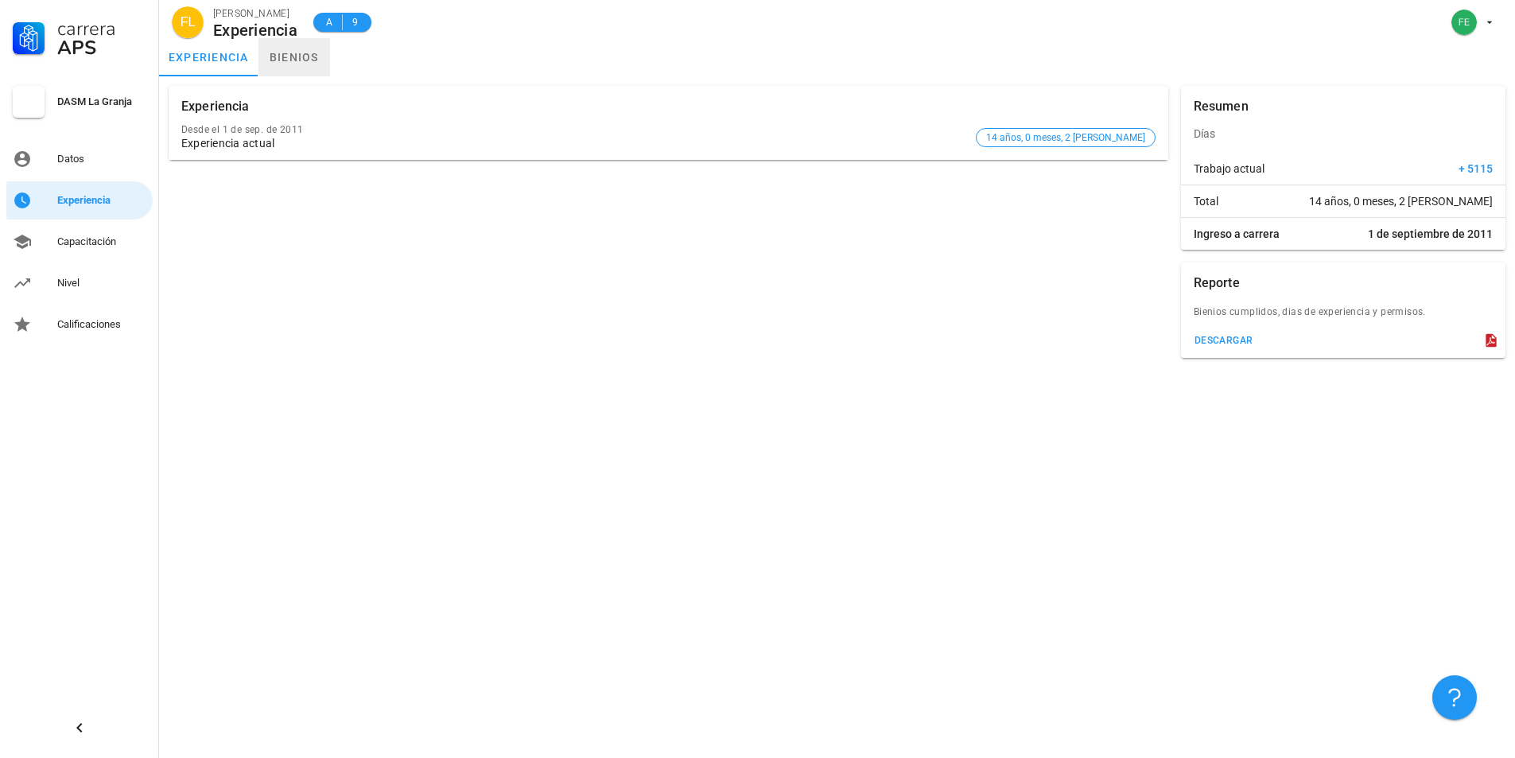
click at [288, 58] on link "bienios" at bounding box center [294, 57] width 72 height 38
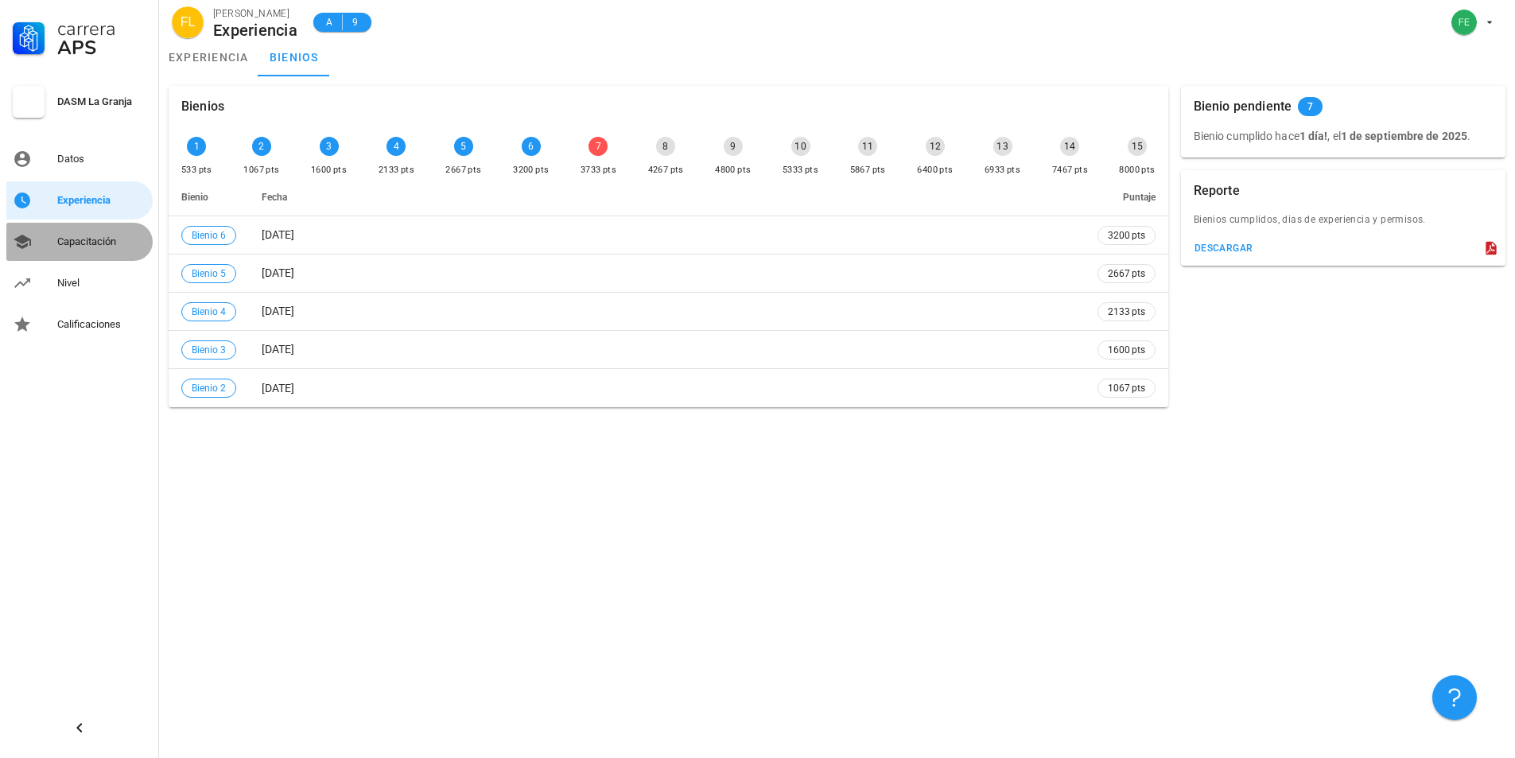
click at [106, 246] on div "Capacitación" at bounding box center [101, 241] width 89 height 13
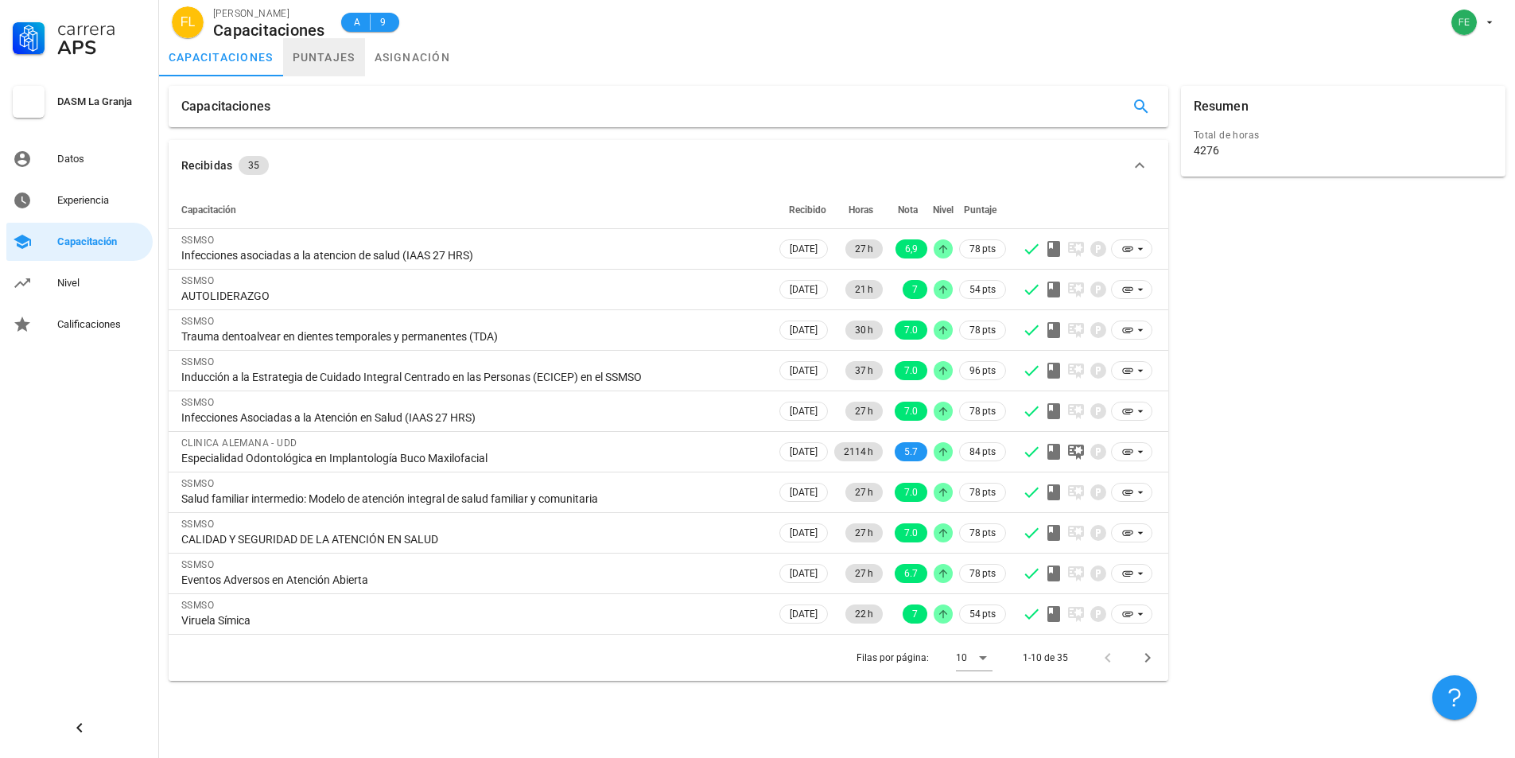
click at [317, 58] on link "puntajes" at bounding box center [324, 57] width 82 height 38
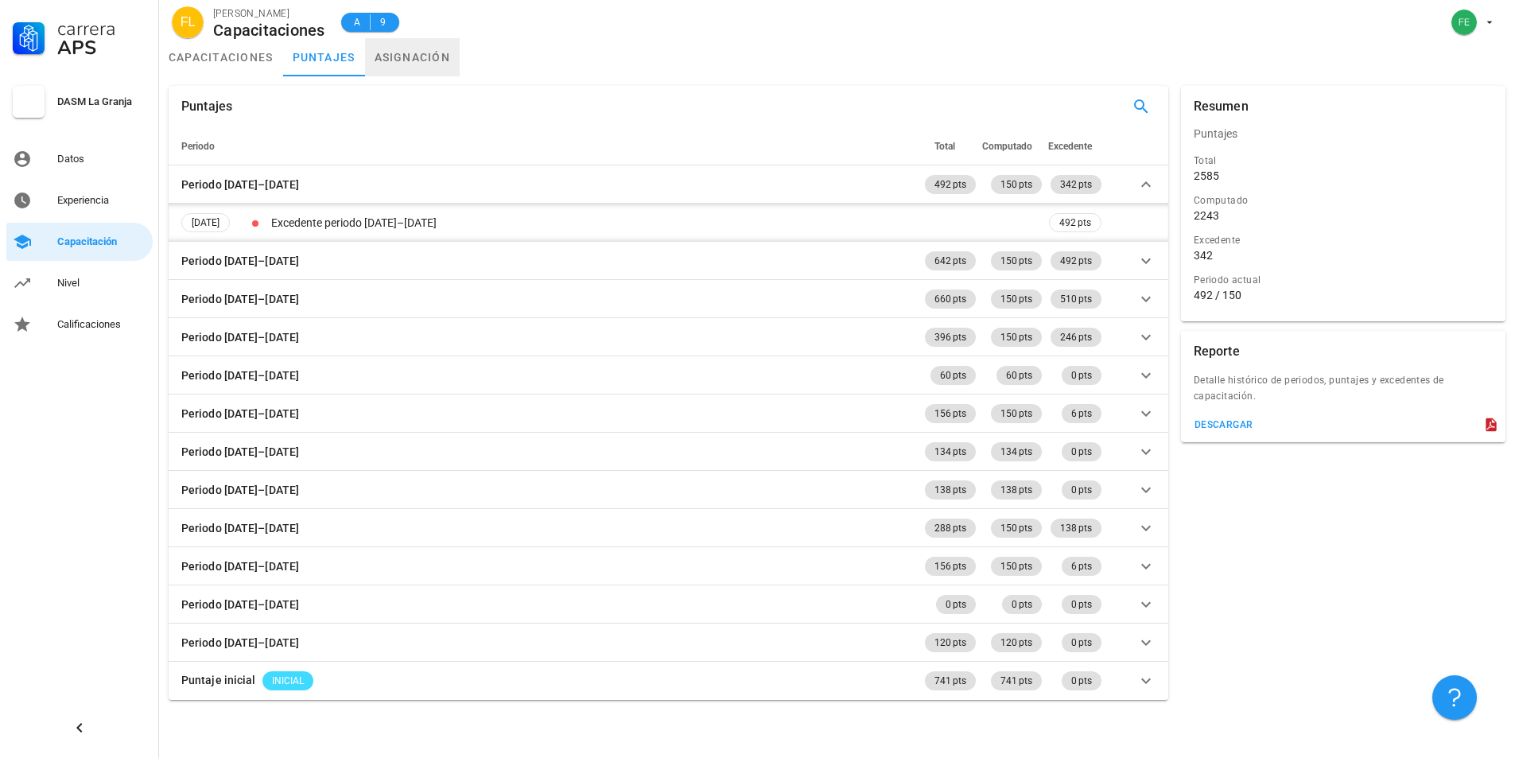
click at [414, 49] on link "asignación" at bounding box center [412, 57] width 95 height 38
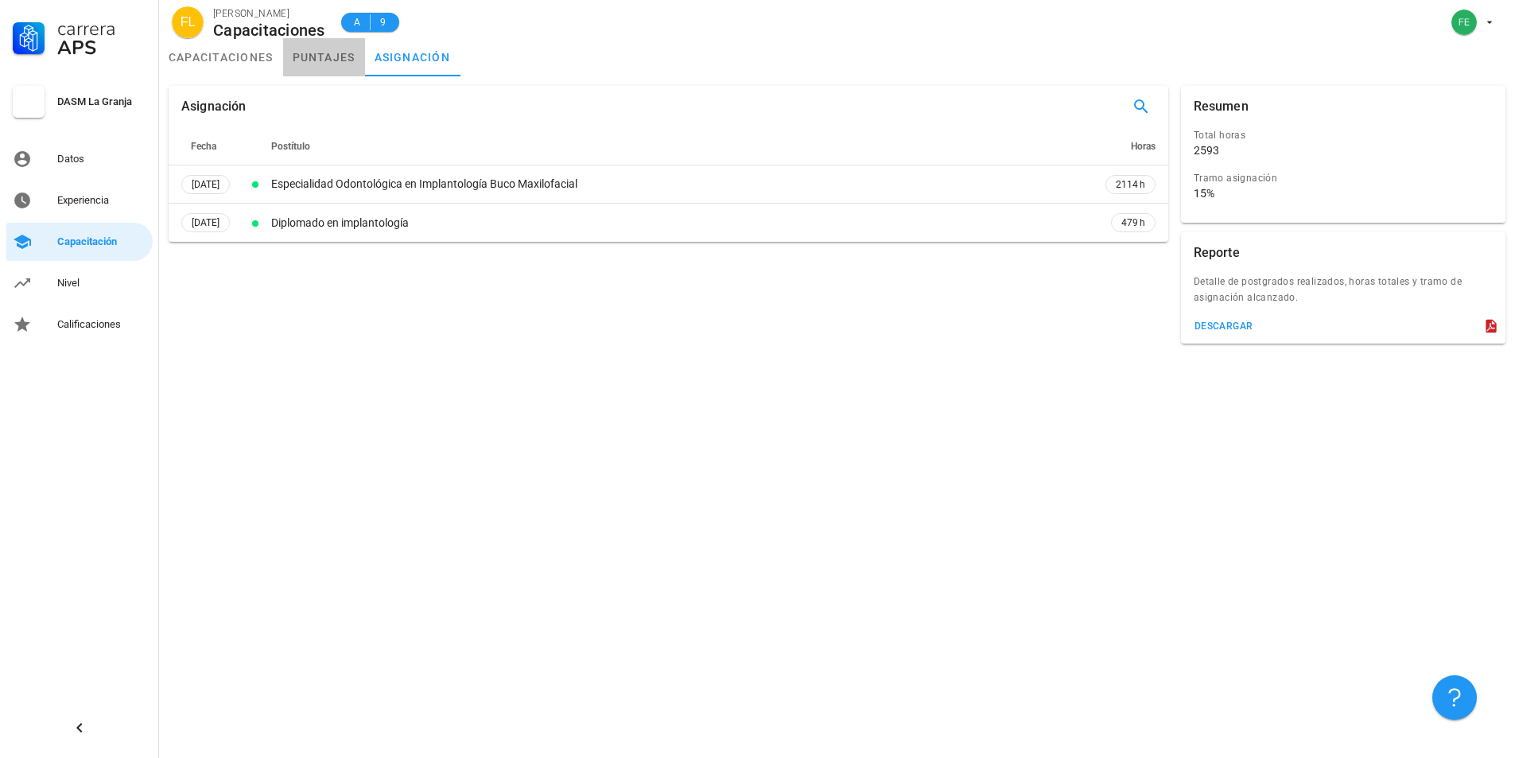
click at [318, 60] on link "puntajes" at bounding box center [324, 57] width 82 height 38
